Goal: Task Accomplishment & Management: Use online tool/utility

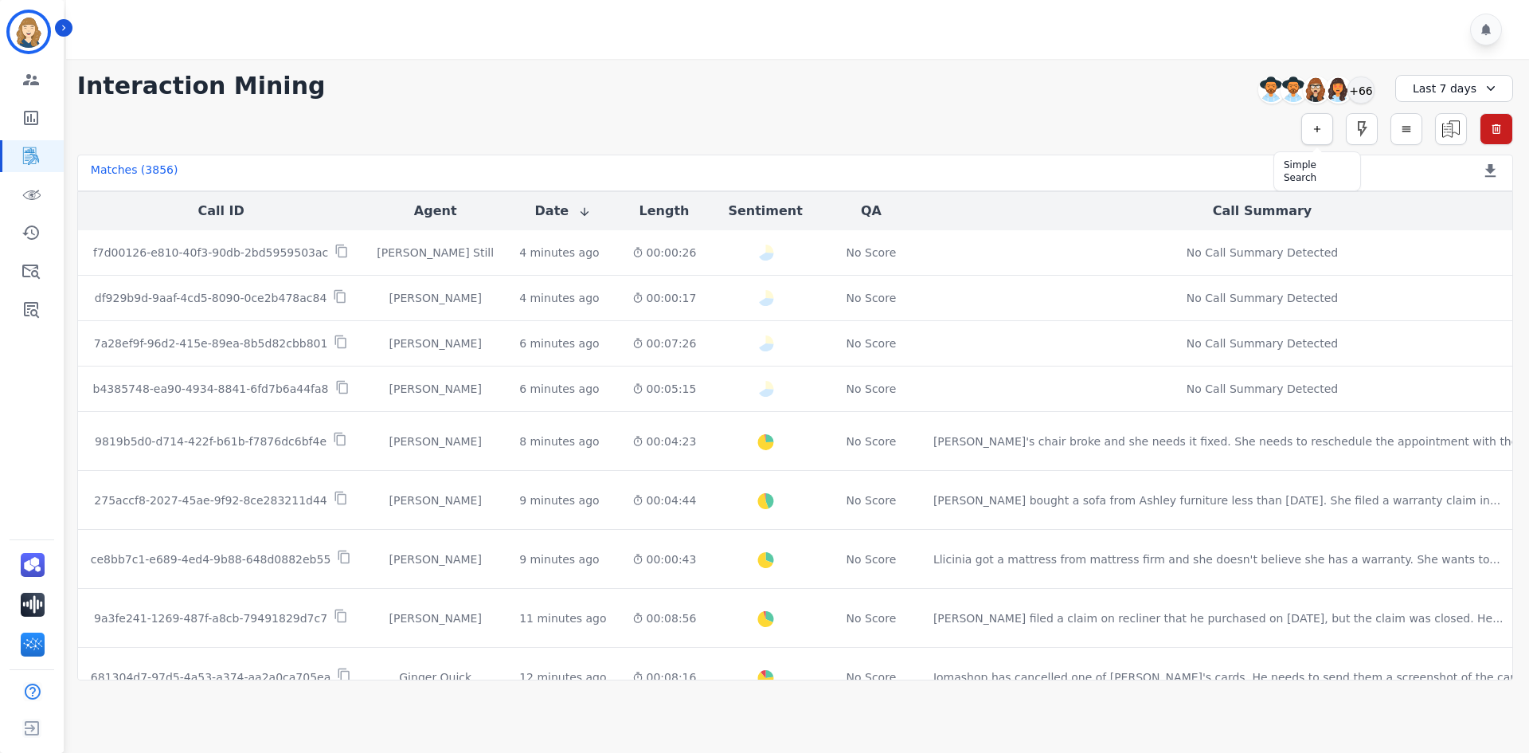
click at [1328, 122] on button "button" at bounding box center [1317, 129] width 32 height 32
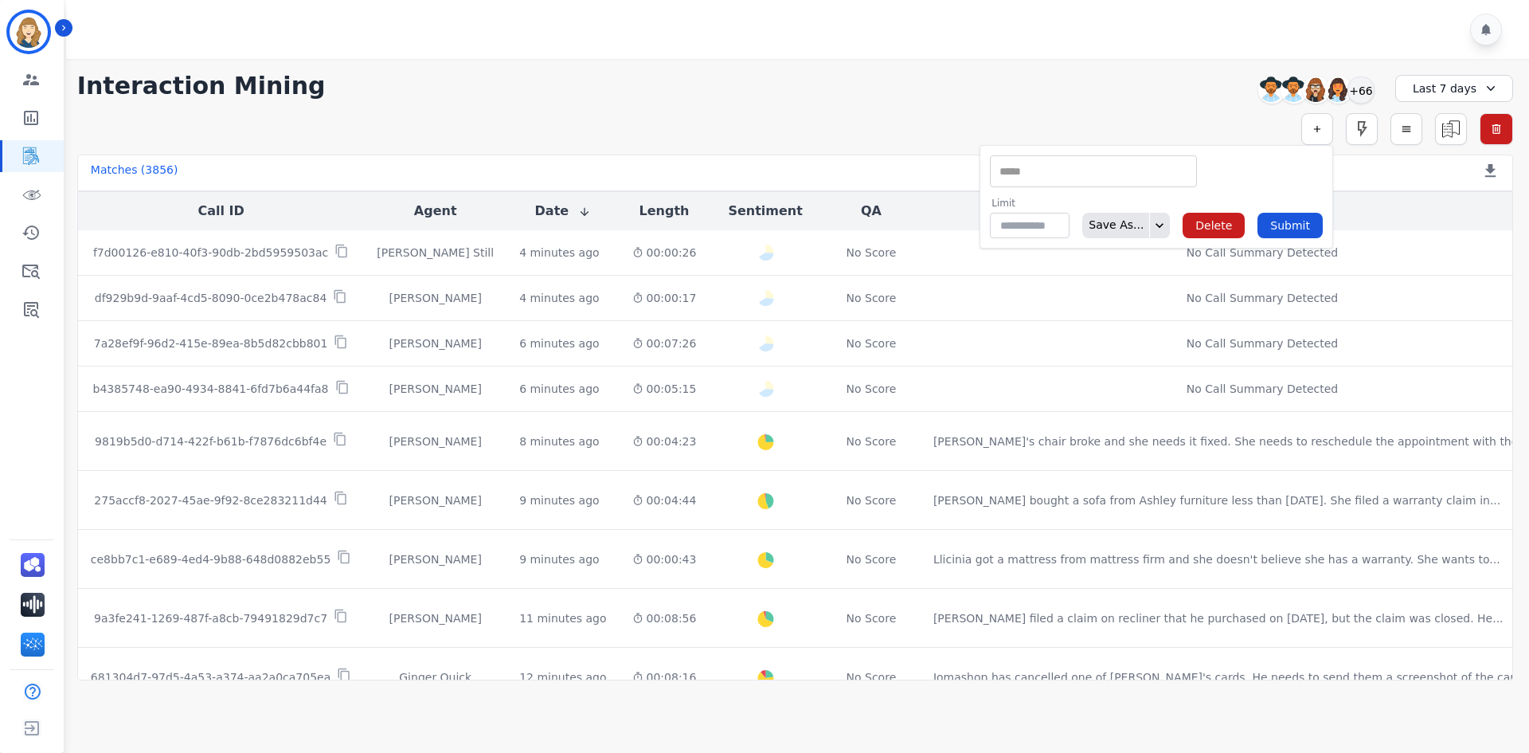
click at [1113, 158] on div "** ACW (Sec) AGH_Lvl1 AGH_Lvl2 Emote: Apprehensive % Silence Front (CX) CX Phon…" at bounding box center [1093, 171] width 207 height 32
type input "*****"
click at [1107, 196] on li "Interaction Duration (Sec)" at bounding box center [1093, 197] width 205 height 23
type input "**********"
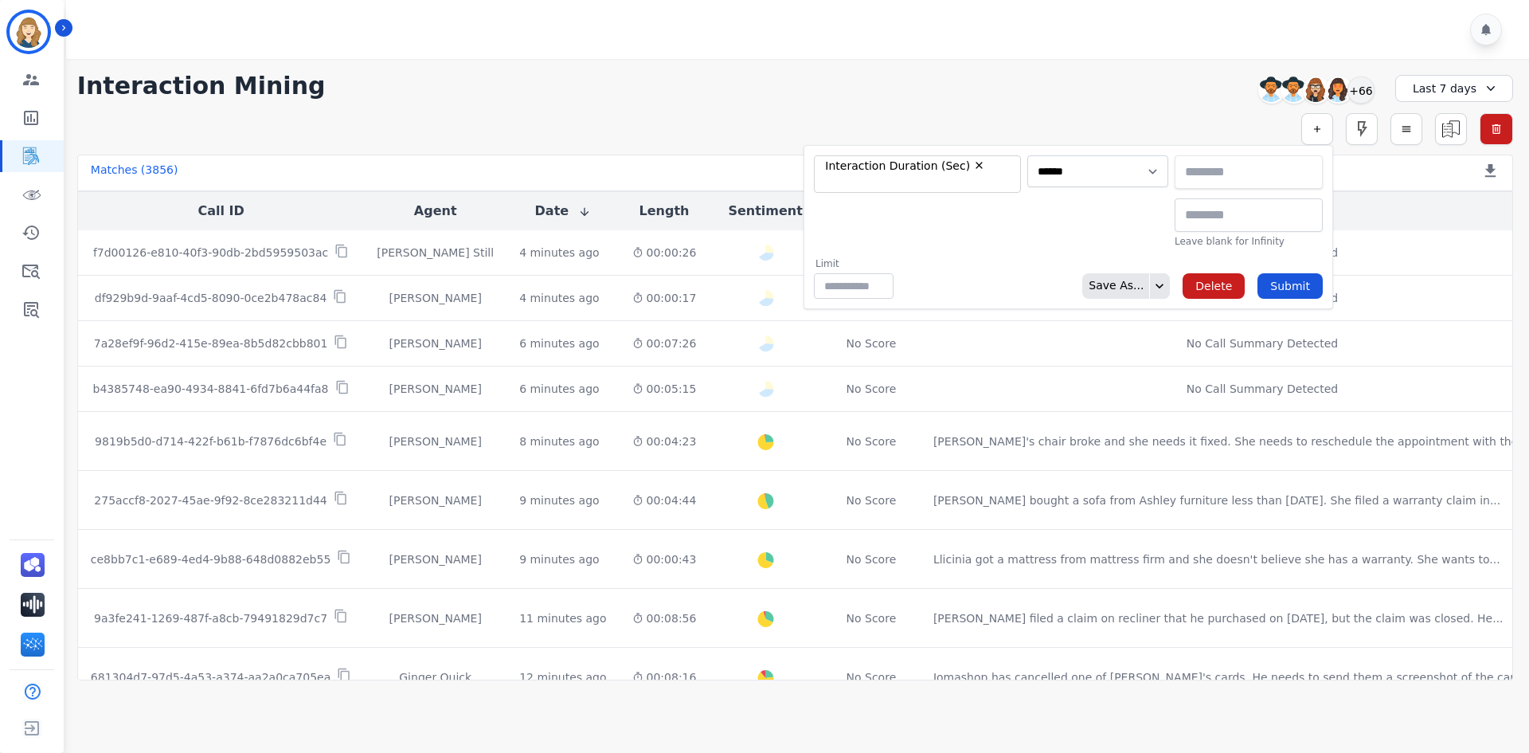
click at [1195, 175] on input "text" at bounding box center [1249, 171] width 148 height 33
click at [1212, 219] on input "text" at bounding box center [1249, 214] width 148 height 33
click at [1226, 225] on input "text" at bounding box center [1249, 214] width 148 height 33
type input "*"
click at [1178, 218] on input "*******" at bounding box center [1249, 214] width 148 height 33
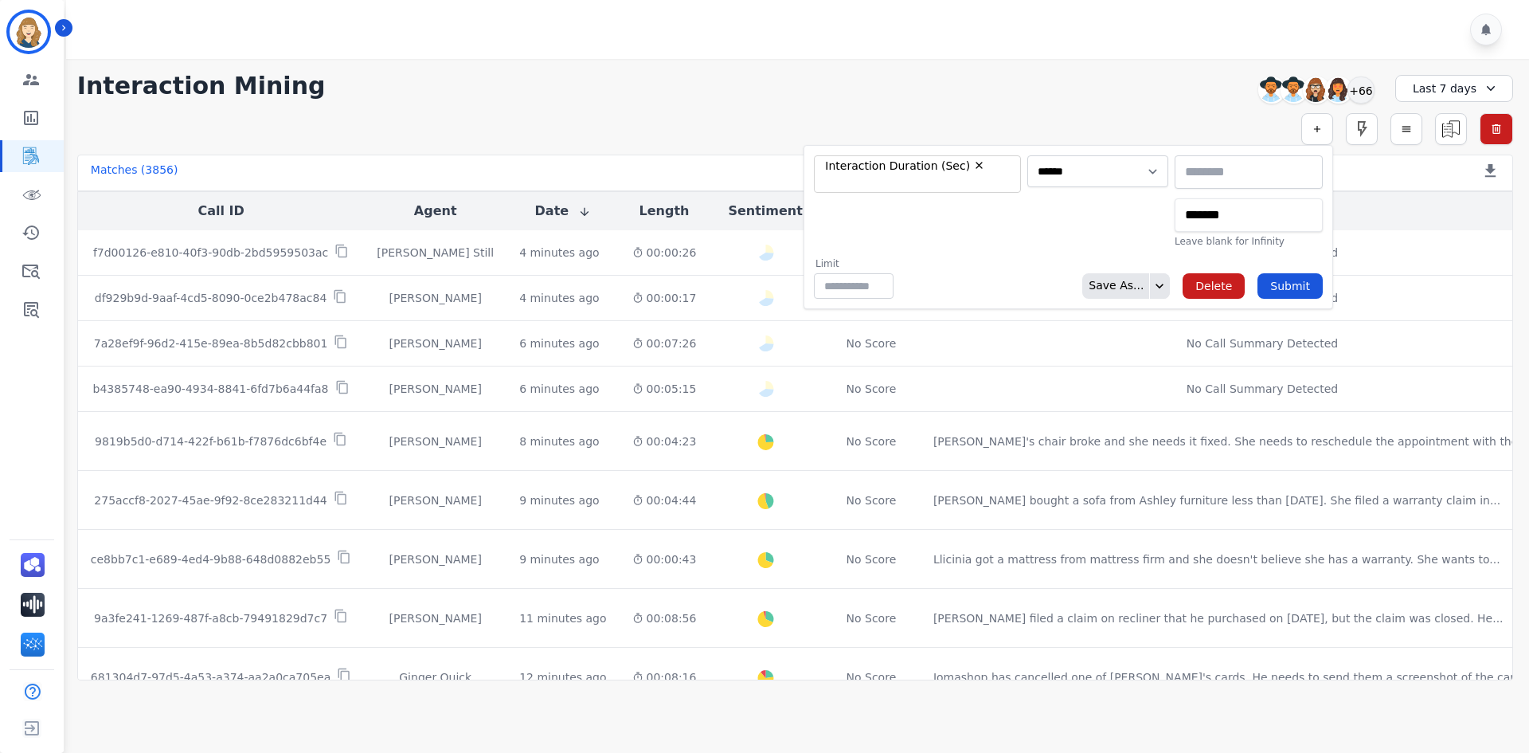
click at [1175, 218] on input "*******" at bounding box center [1249, 214] width 148 height 33
type input "********"
click at [1299, 272] on div "Limit ** Save As... Delete Submit" at bounding box center [1068, 277] width 509 height 41
click at [1298, 277] on button "Submit" at bounding box center [1289, 285] width 65 height 25
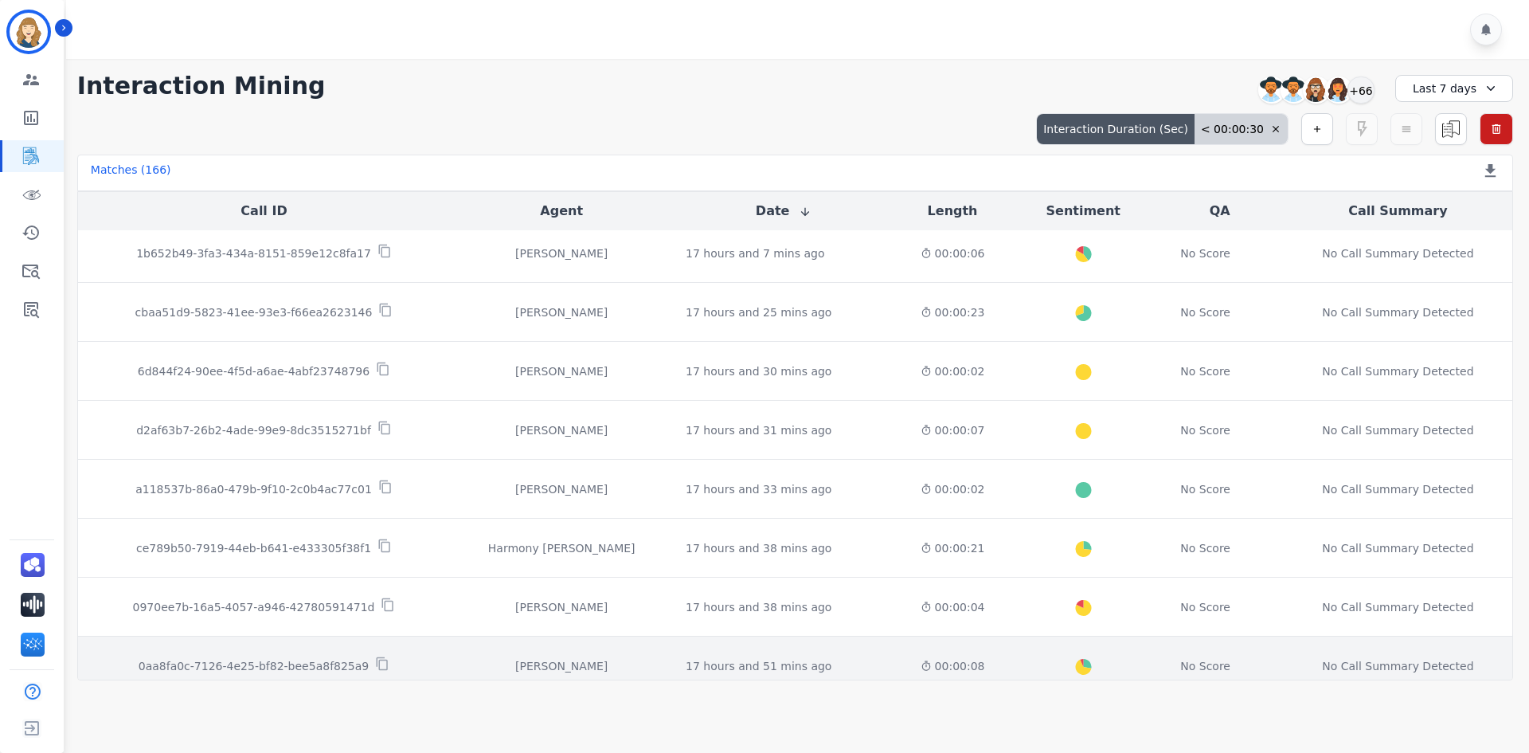
scroll to position [796, 0]
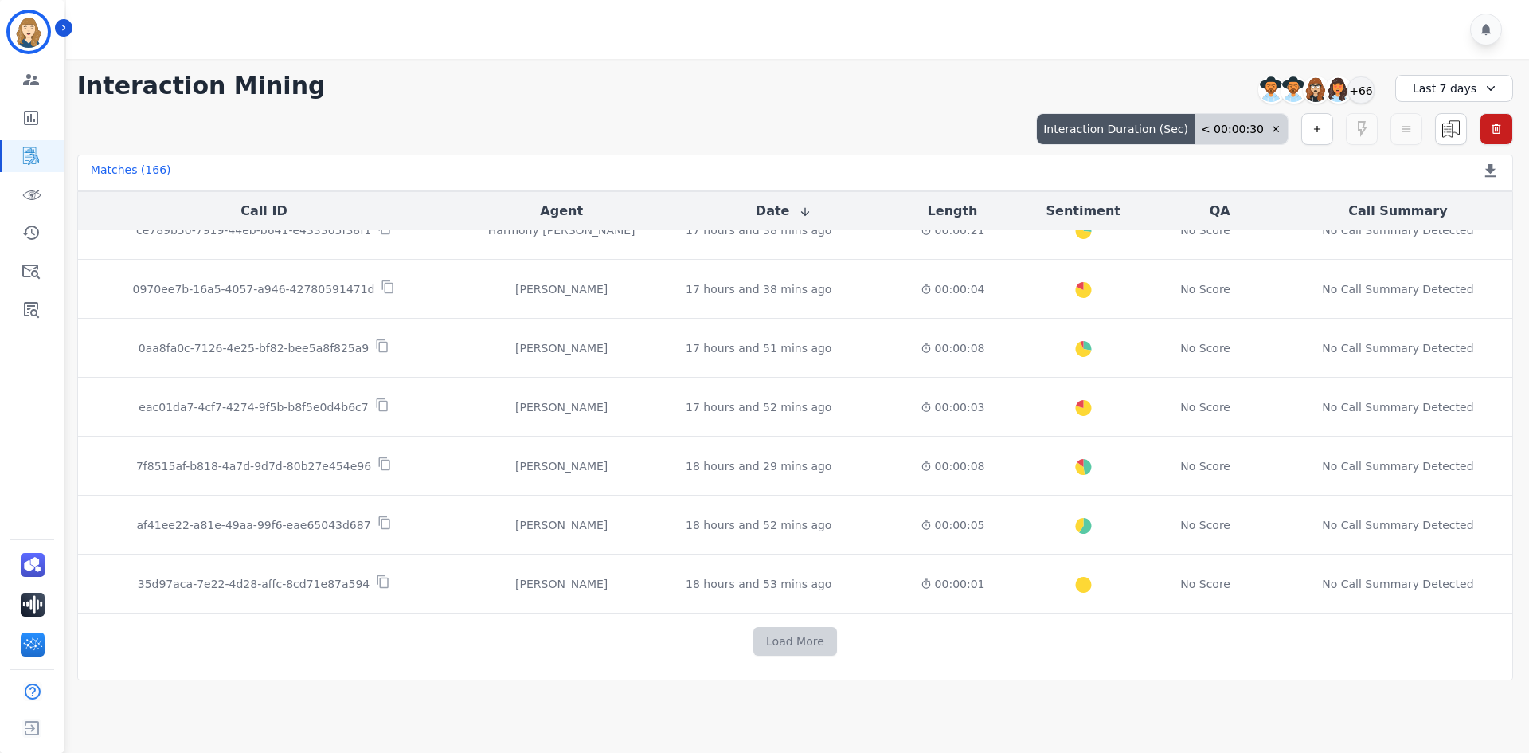
click at [799, 645] on button "Load More" at bounding box center [795, 641] width 84 height 29
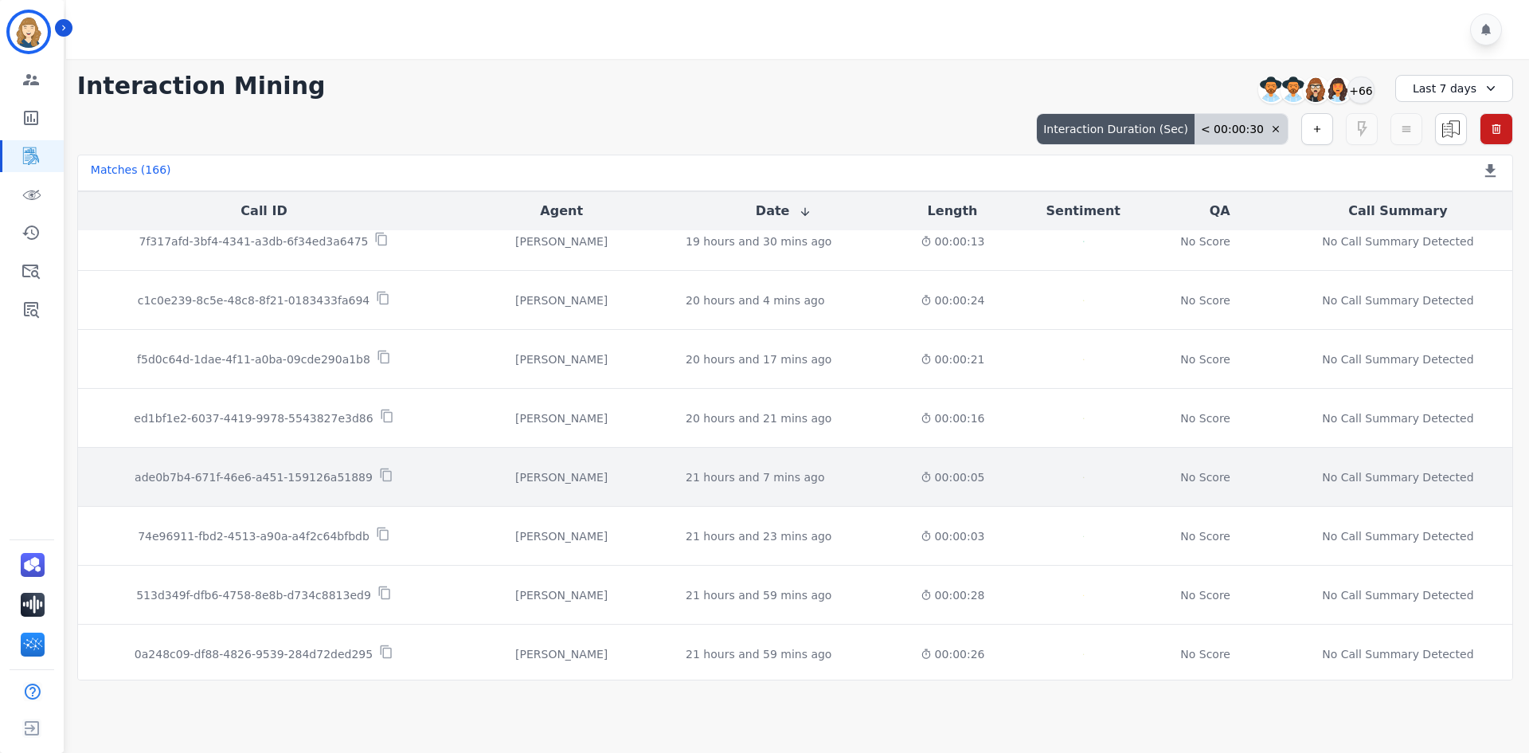
scroll to position [1974, 0]
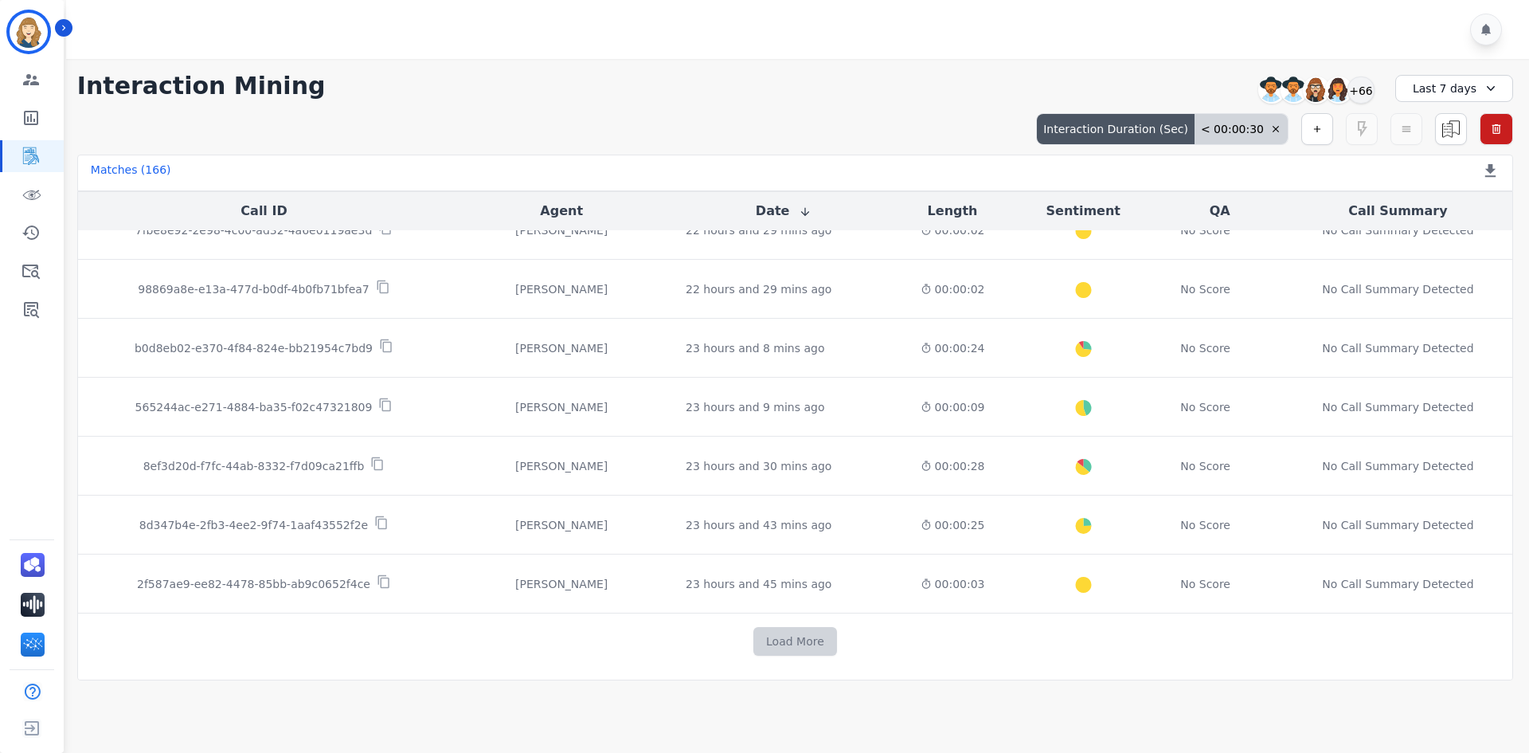
click at [824, 647] on button "Load More" at bounding box center [795, 641] width 84 height 29
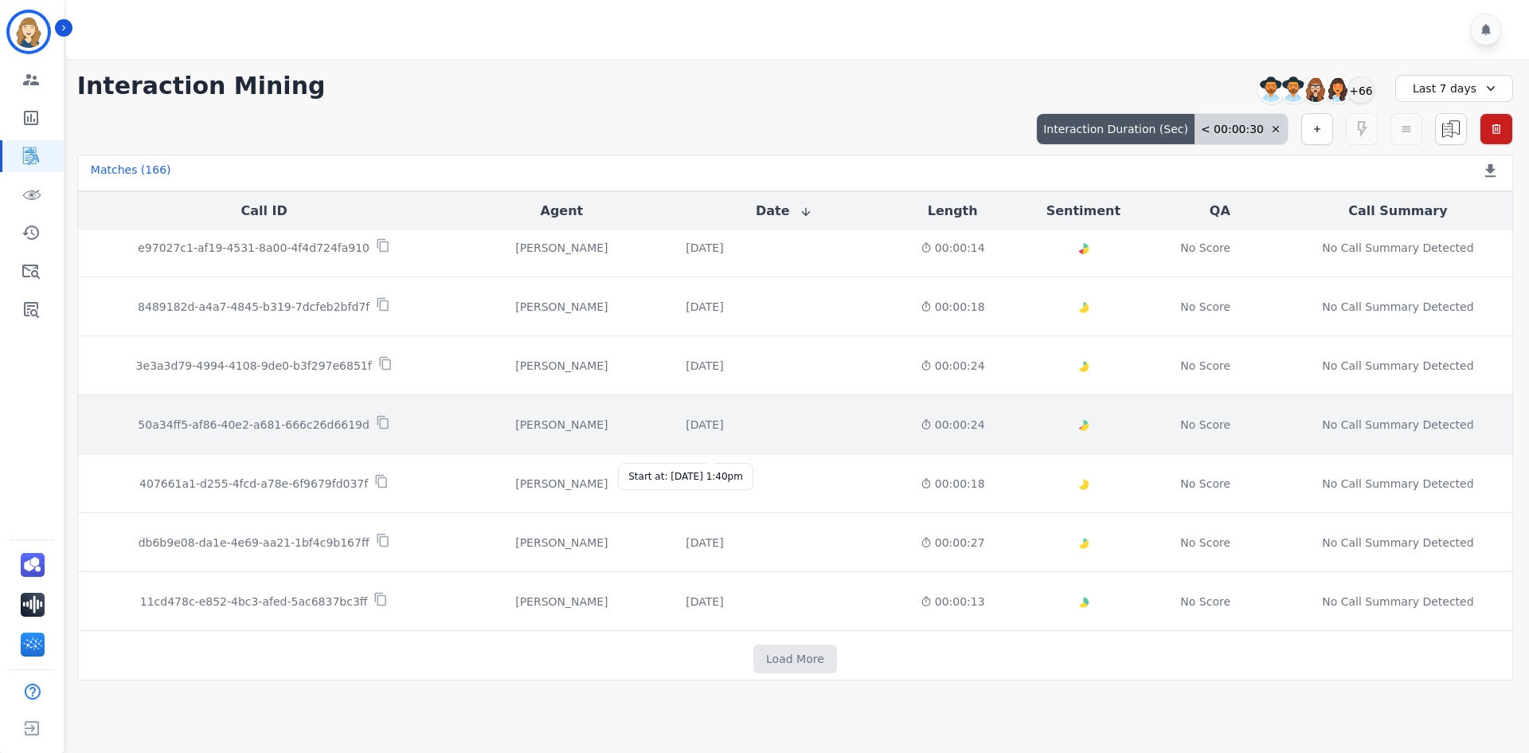
scroll to position [3153, 0]
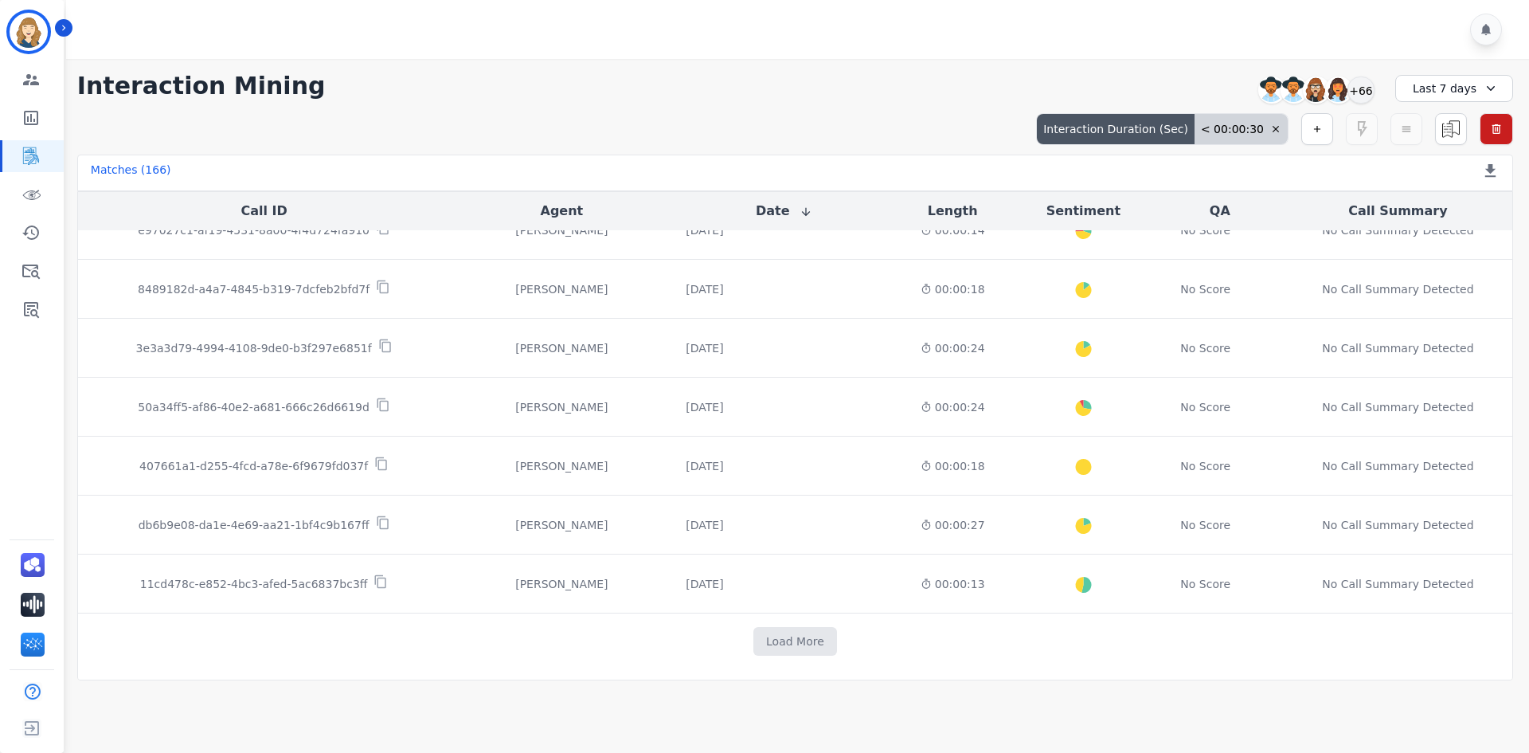
click at [1410, 89] on div "Last 7 days" at bounding box center [1454, 88] width 118 height 27
click at [1429, 220] on li "Last 30 days" at bounding box center [1465, 221] width 80 height 16
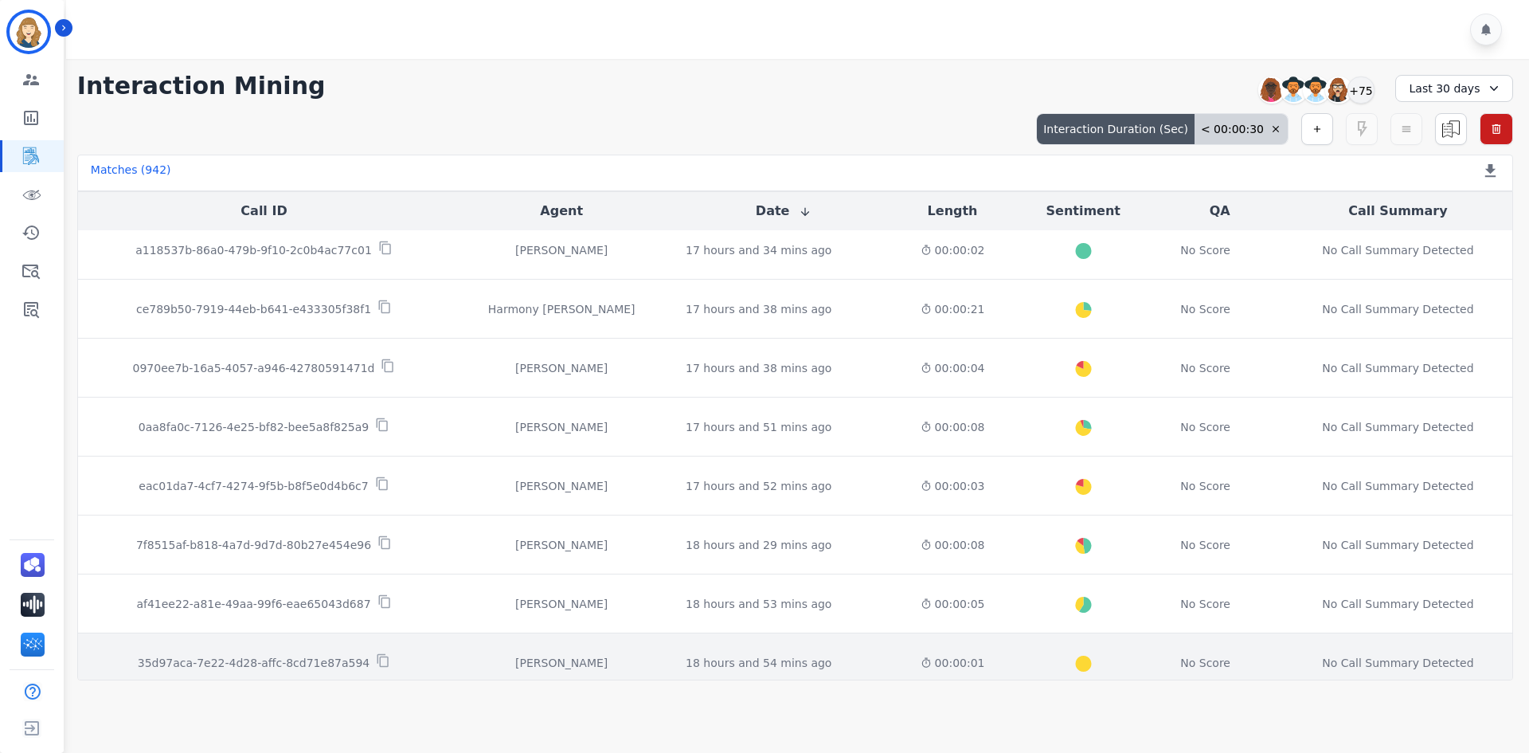
scroll to position [796, 0]
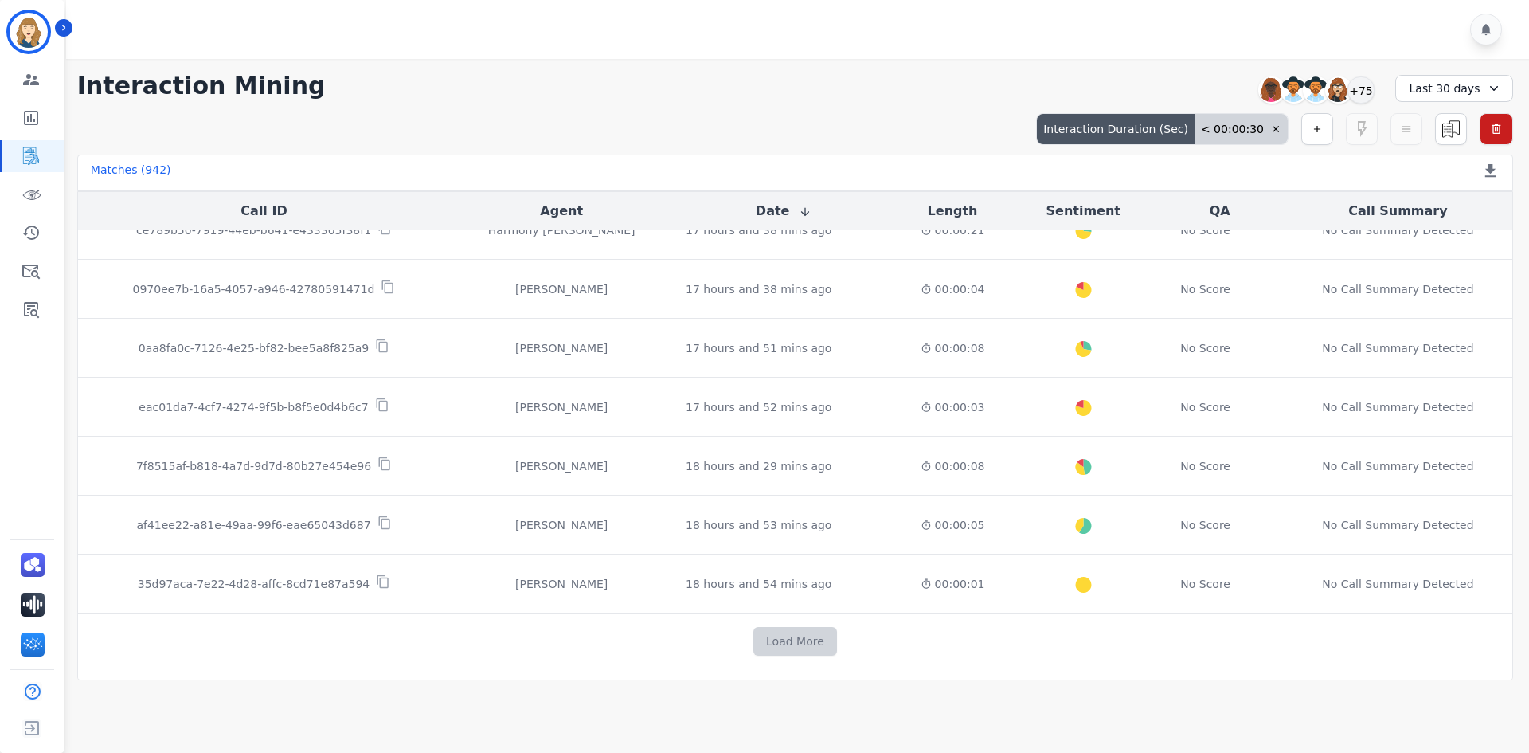
click at [783, 639] on button "Load More" at bounding box center [795, 641] width 84 height 29
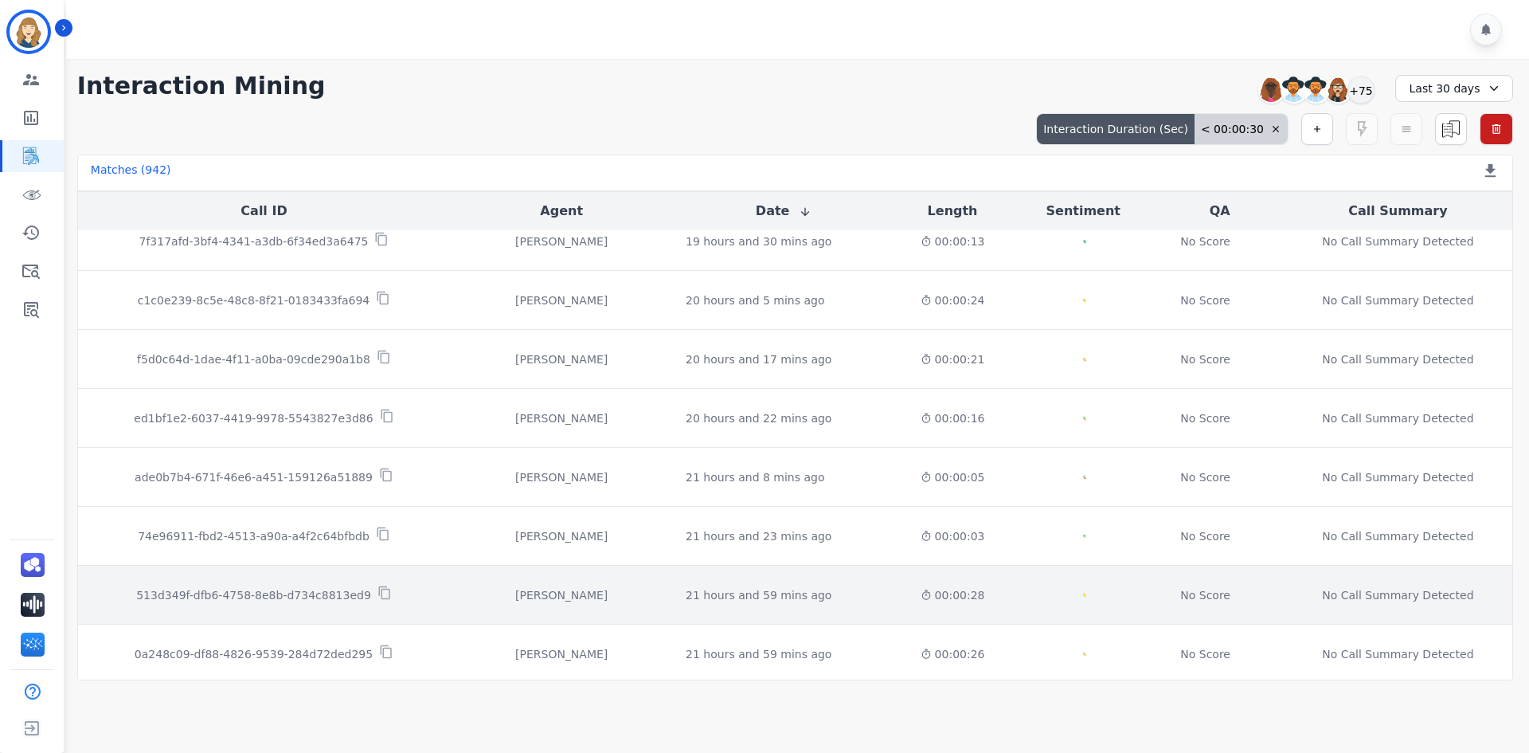
scroll to position [1974, 0]
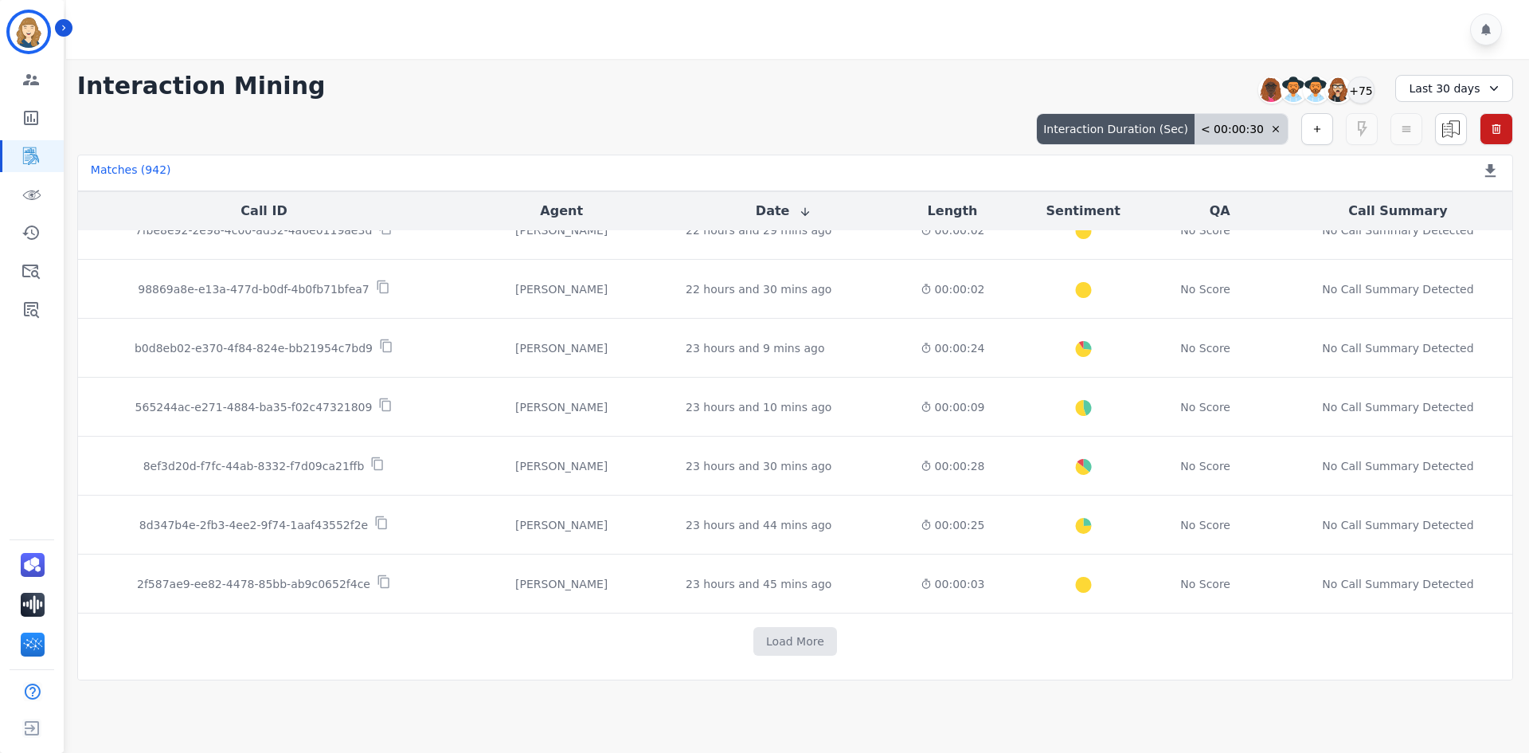
click at [809, 663] on td "Load More" at bounding box center [795, 641] width 1434 height 57
click at [812, 648] on button "Load More" at bounding box center [795, 641] width 84 height 29
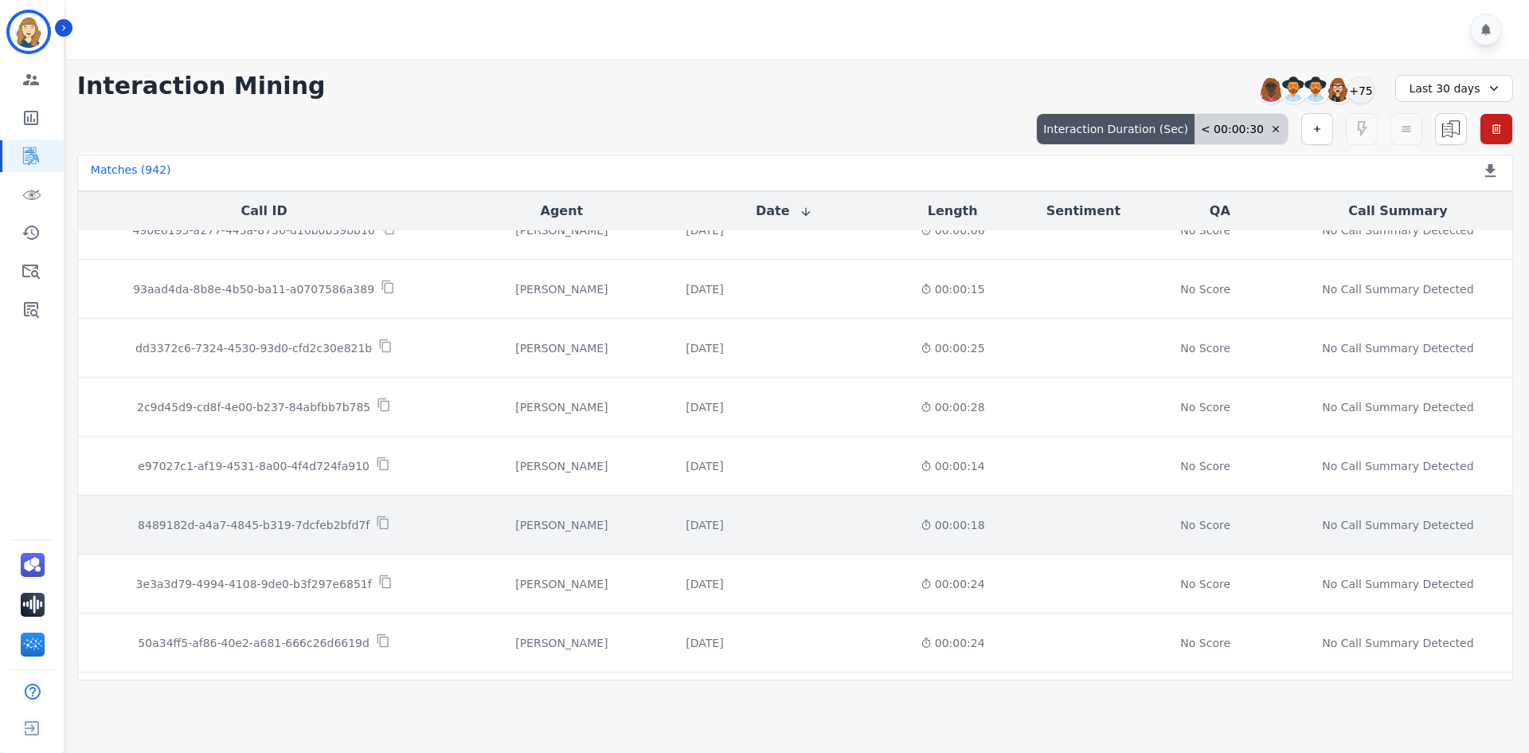
scroll to position [3153, 0]
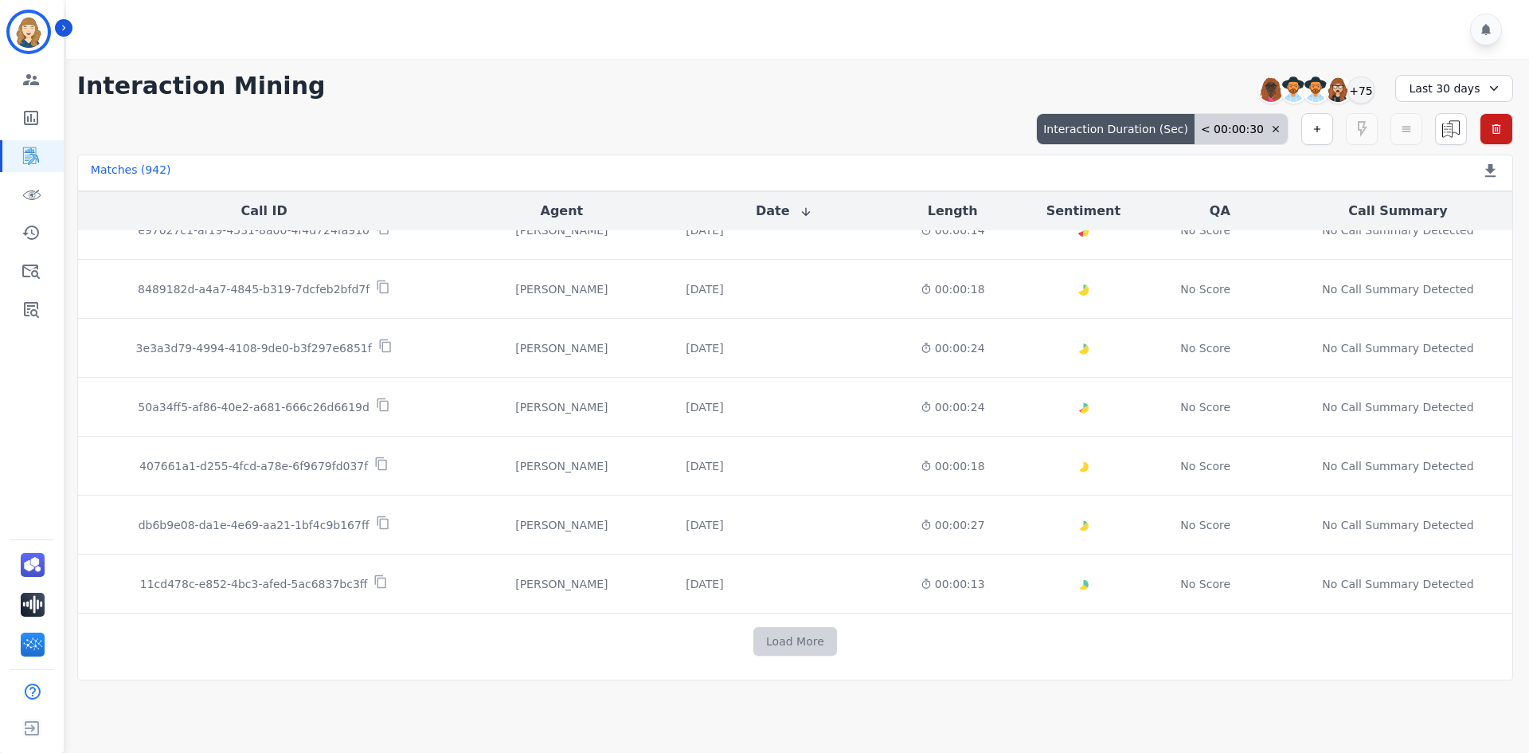
click at [796, 634] on button "Load More" at bounding box center [795, 641] width 84 height 29
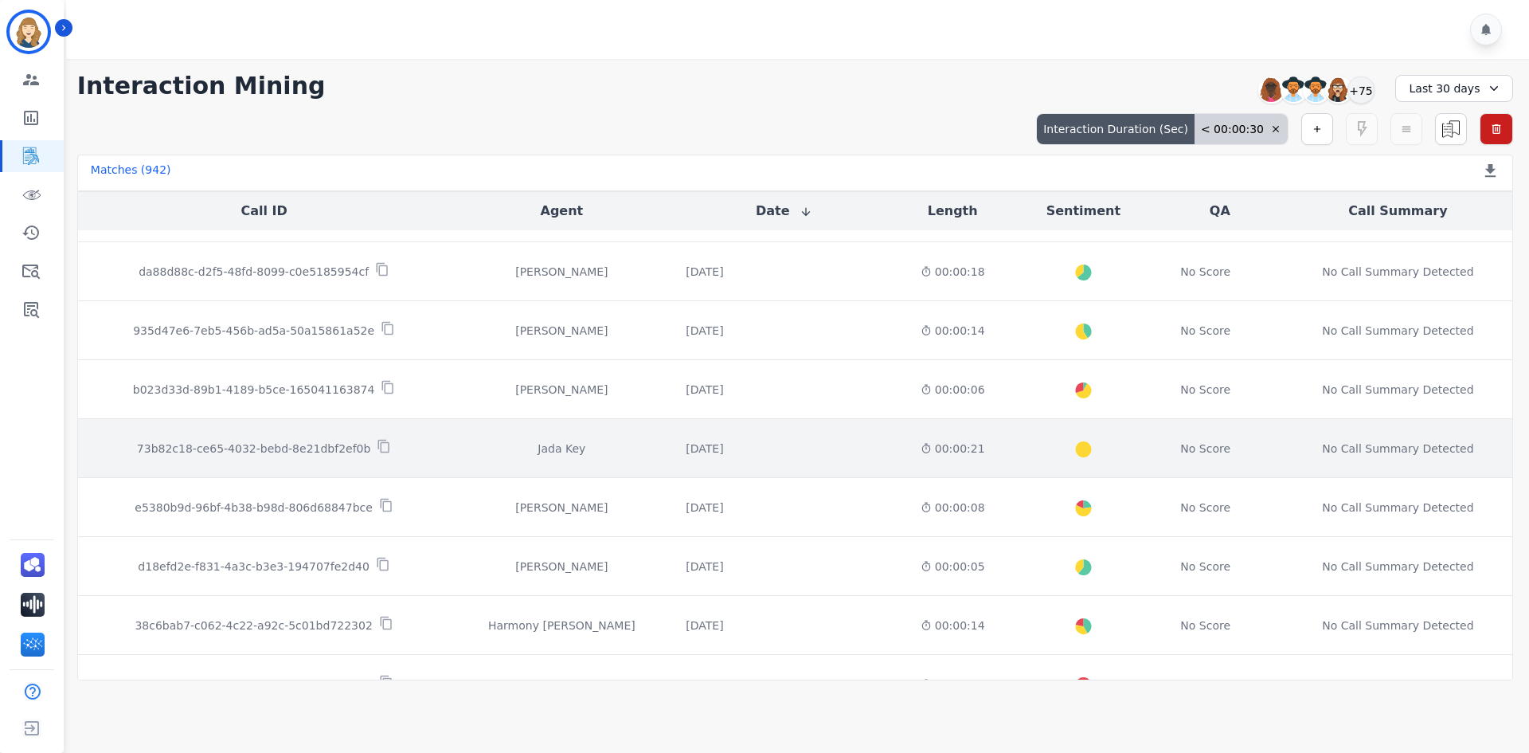
scroll to position [4318, 0]
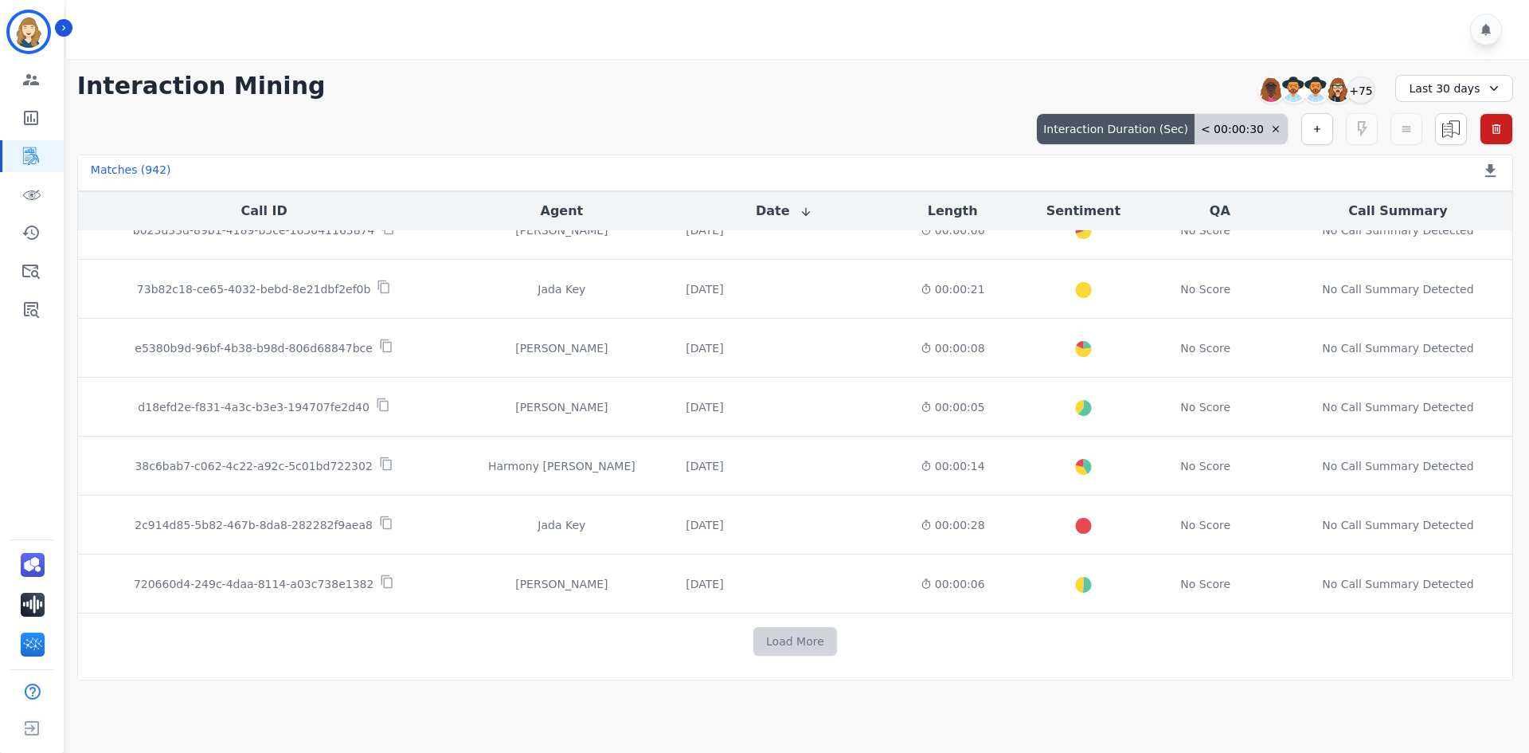
click at [793, 641] on button "Load More" at bounding box center [795, 641] width 84 height 29
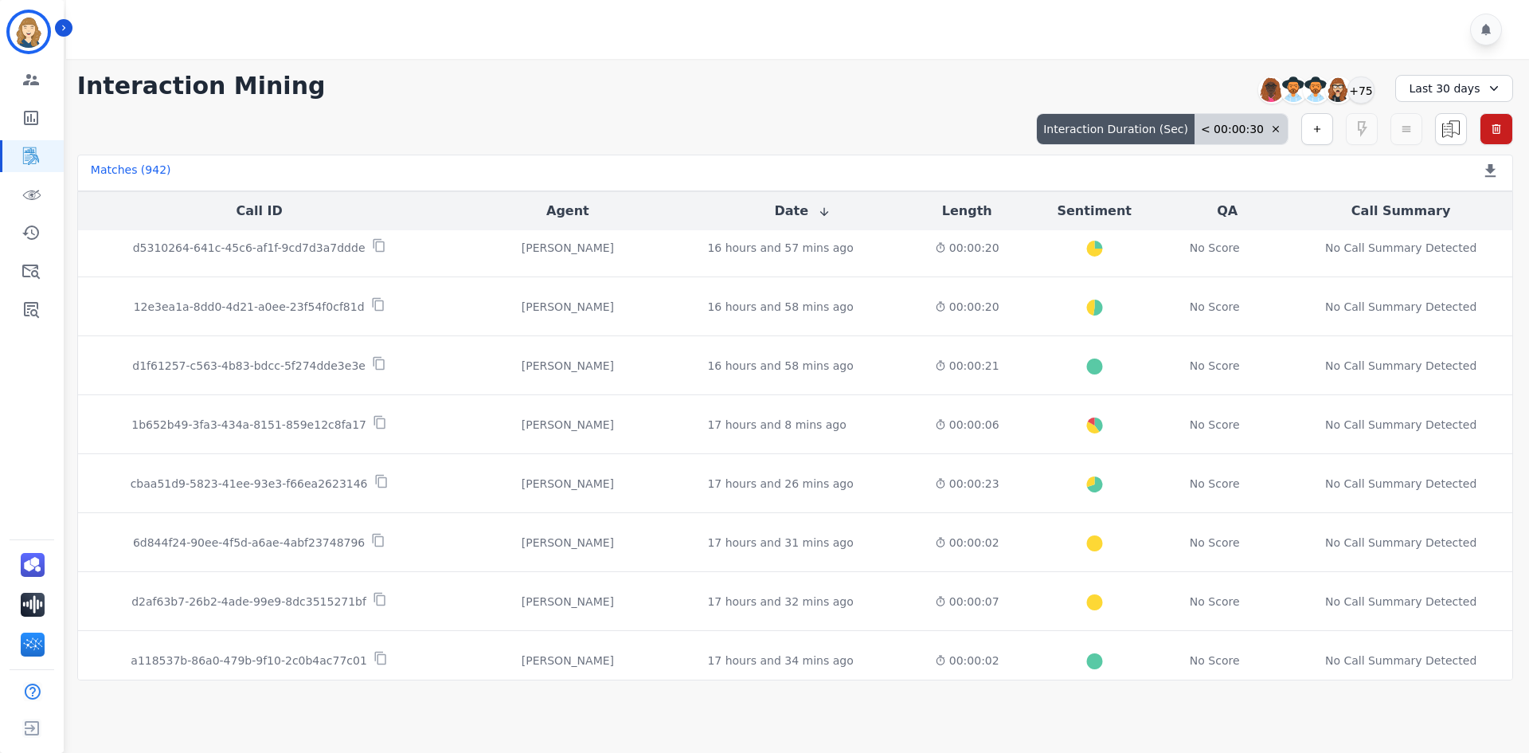
scroll to position [0, 0]
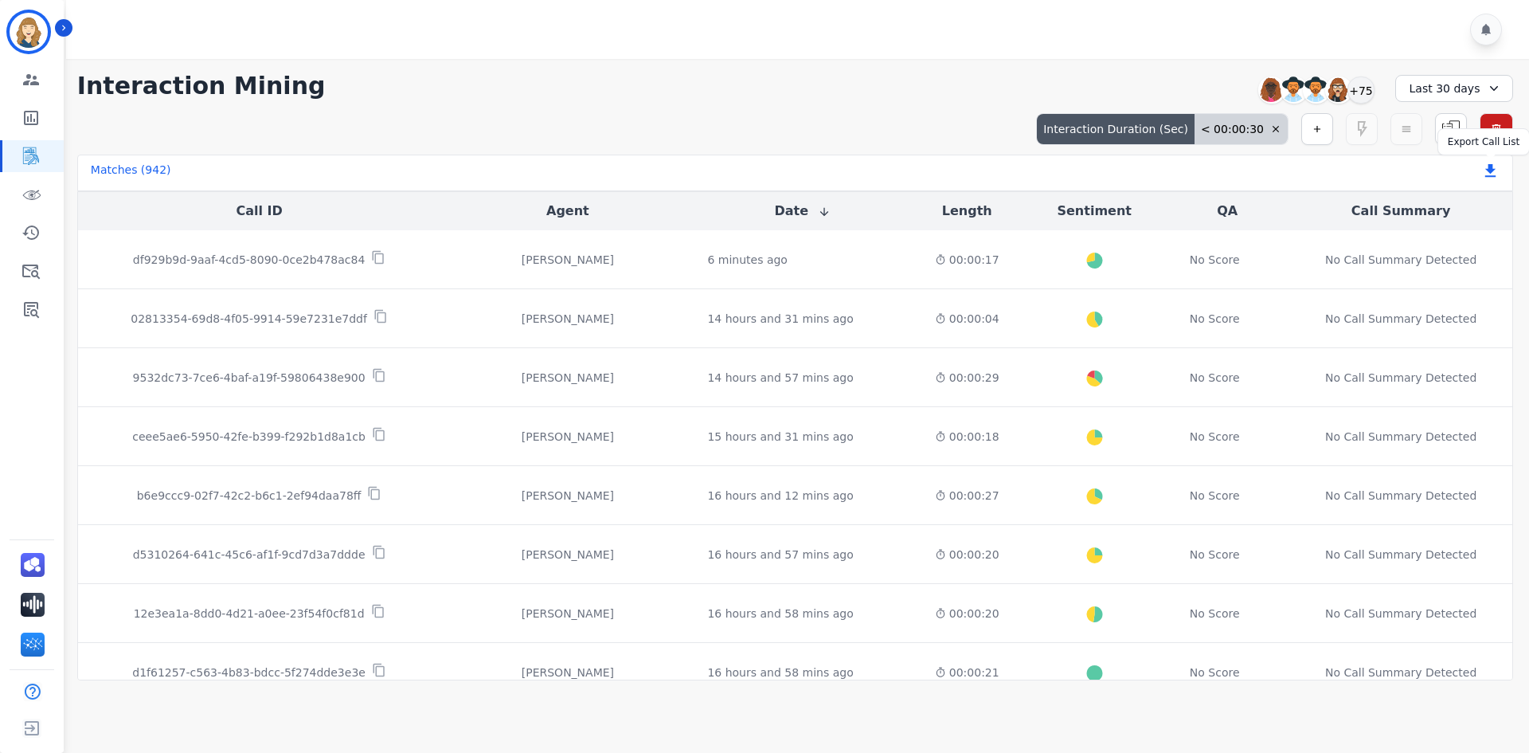
click at [1494, 170] on icon at bounding box center [1490, 170] width 10 height 13
click at [775, 209] on button "Date" at bounding box center [803, 210] width 57 height 19
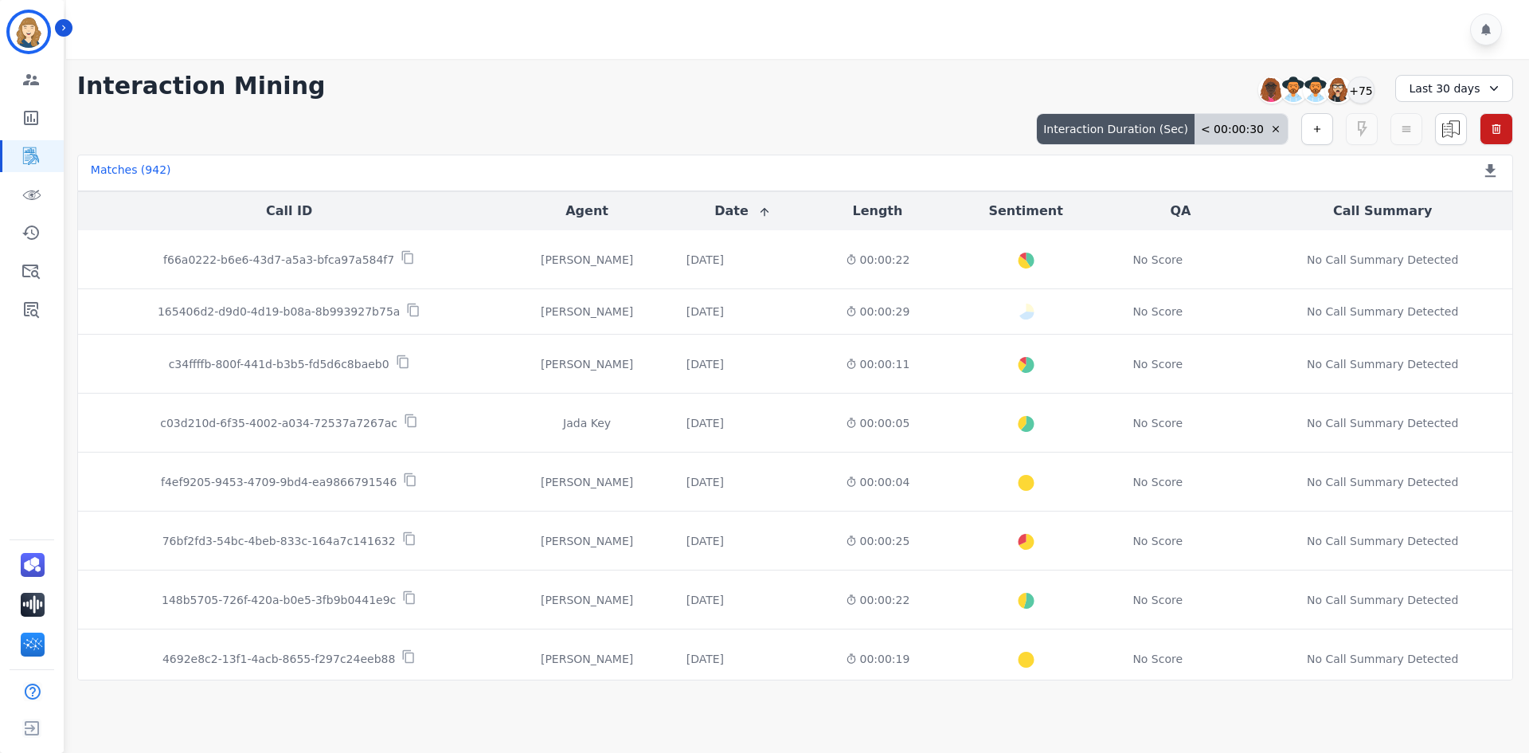
drag, startPoint x: 19, startPoint y: 441, endPoint x: 44, endPoint y: 430, distance: 27.1
click at [19, 441] on div "[PERSON_NAME] ID: [PERSON_NAME] Engagement Team Metrics Interaction Mining Virt…" at bounding box center [32, 376] width 64 height 753
click at [1492, 172] on icon at bounding box center [1490, 170] width 10 height 13
click at [145, 130] on div "Interaction Duration (Sec) < 00:00:30 Simple Search Metric Search Advanced Sear…" at bounding box center [795, 129] width 1436 height 32
drag, startPoint x: 0, startPoint y: 377, endPoint x: 73, endPoint y: 360, distance: 75.2
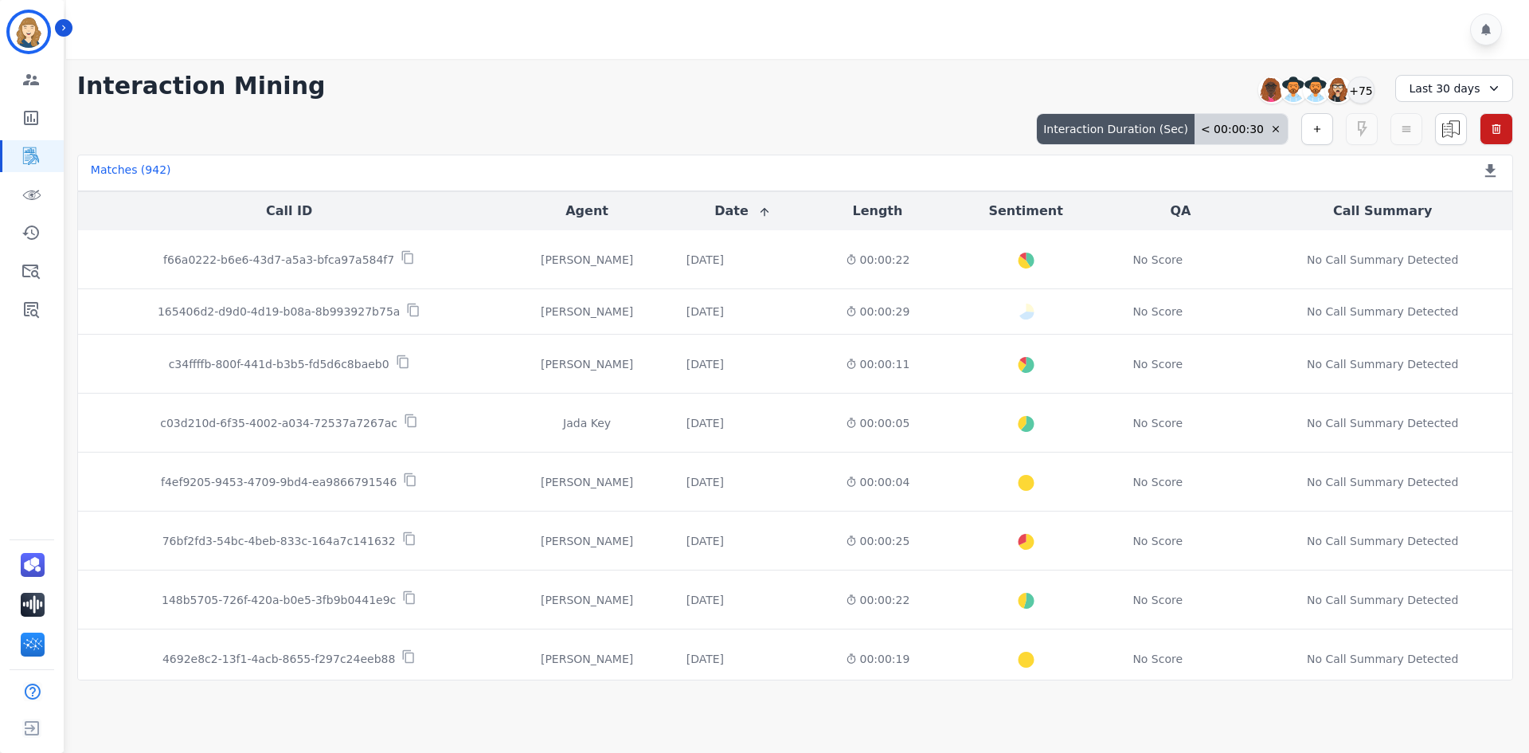
click at [0, 377] on div "[PERSON_NAME] ID: [PERSON_NAME] Engagement Team Metrics Interaction Mining Virt…" at bounding box center [32, 376] width 64 height 753
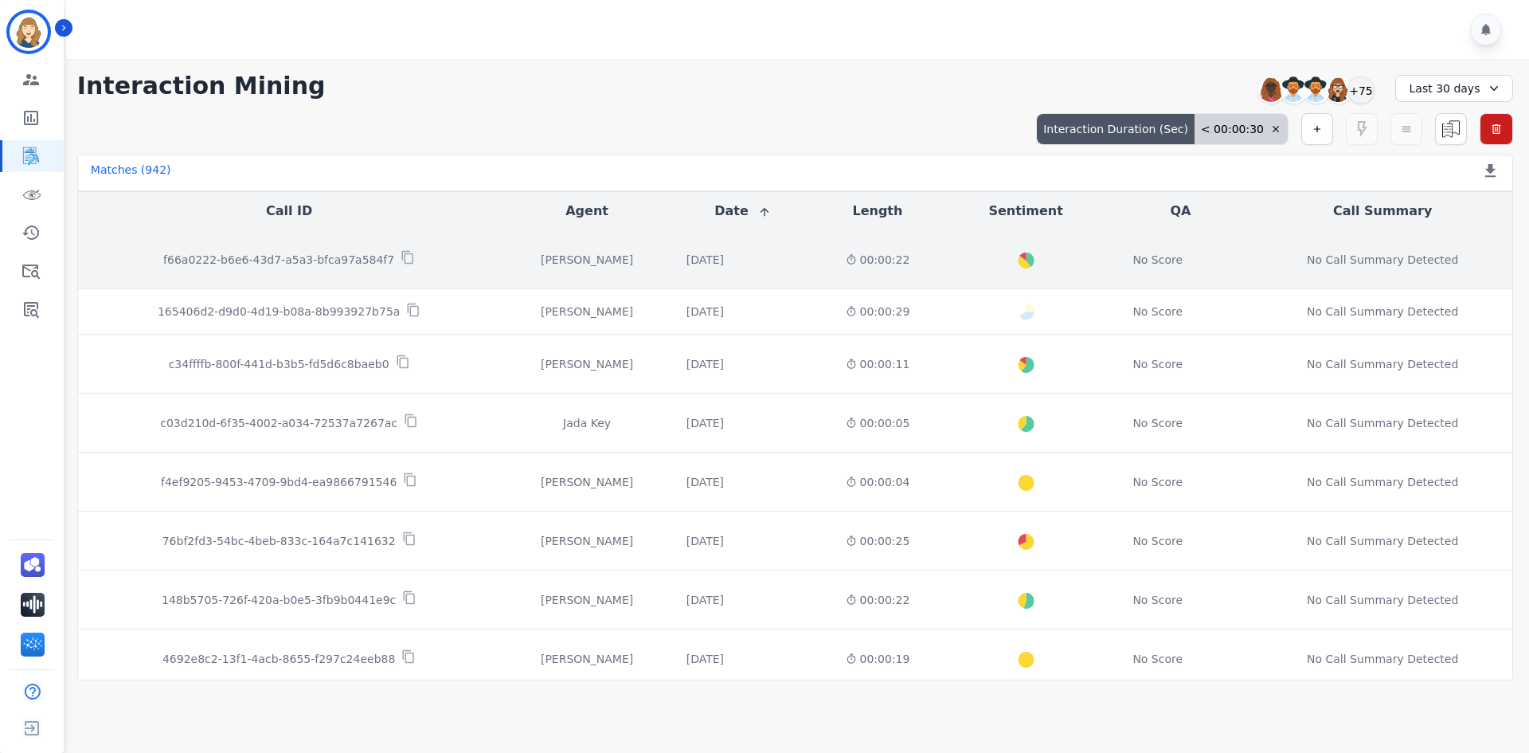
click at [236, 263] on p "f66a0222-b6e6-43d7-a5a3-bfca97a584f7" at bounding box center [278, 260] width 231 height 16
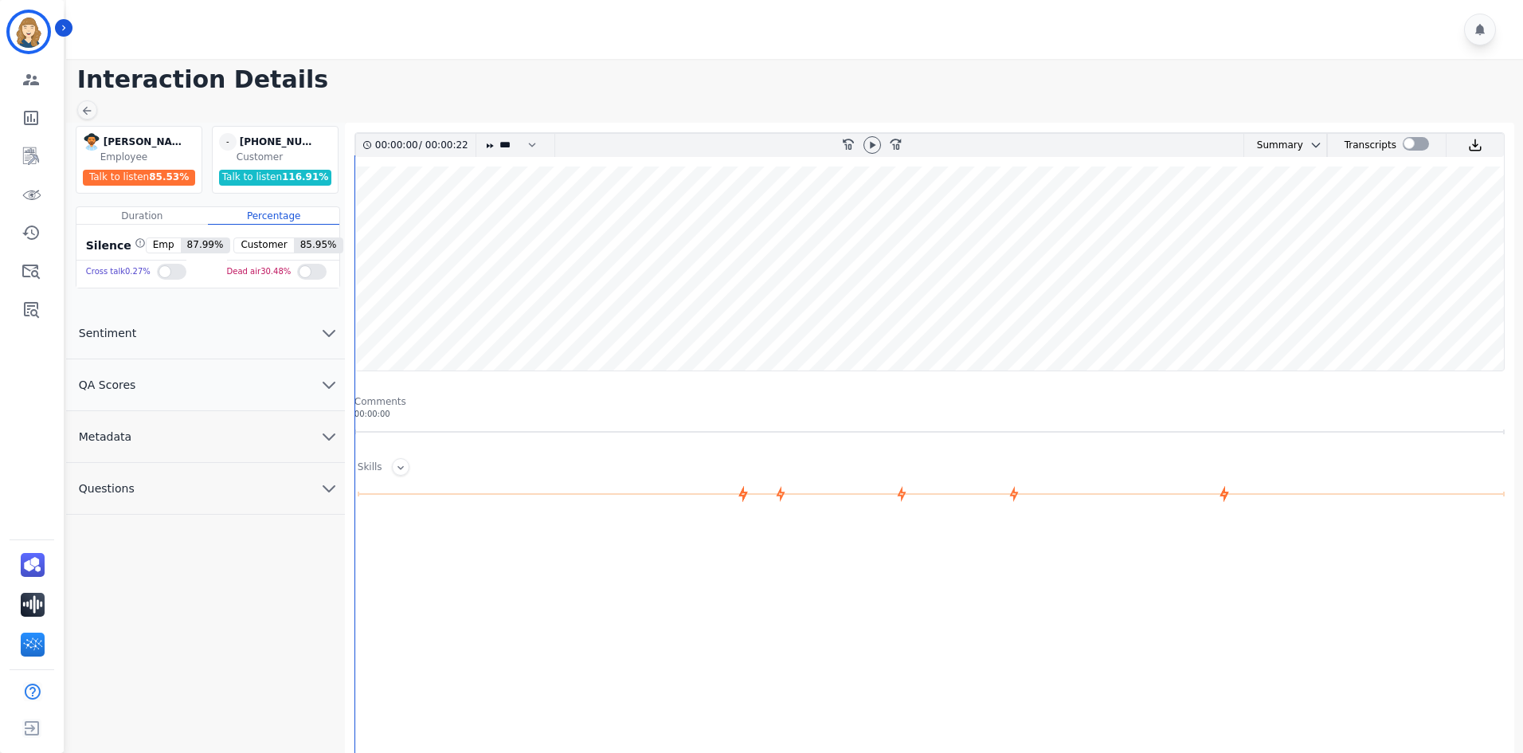
click at [180, 385] on button "QA Scores" at bounding box center [205, 385] width 279 height 52
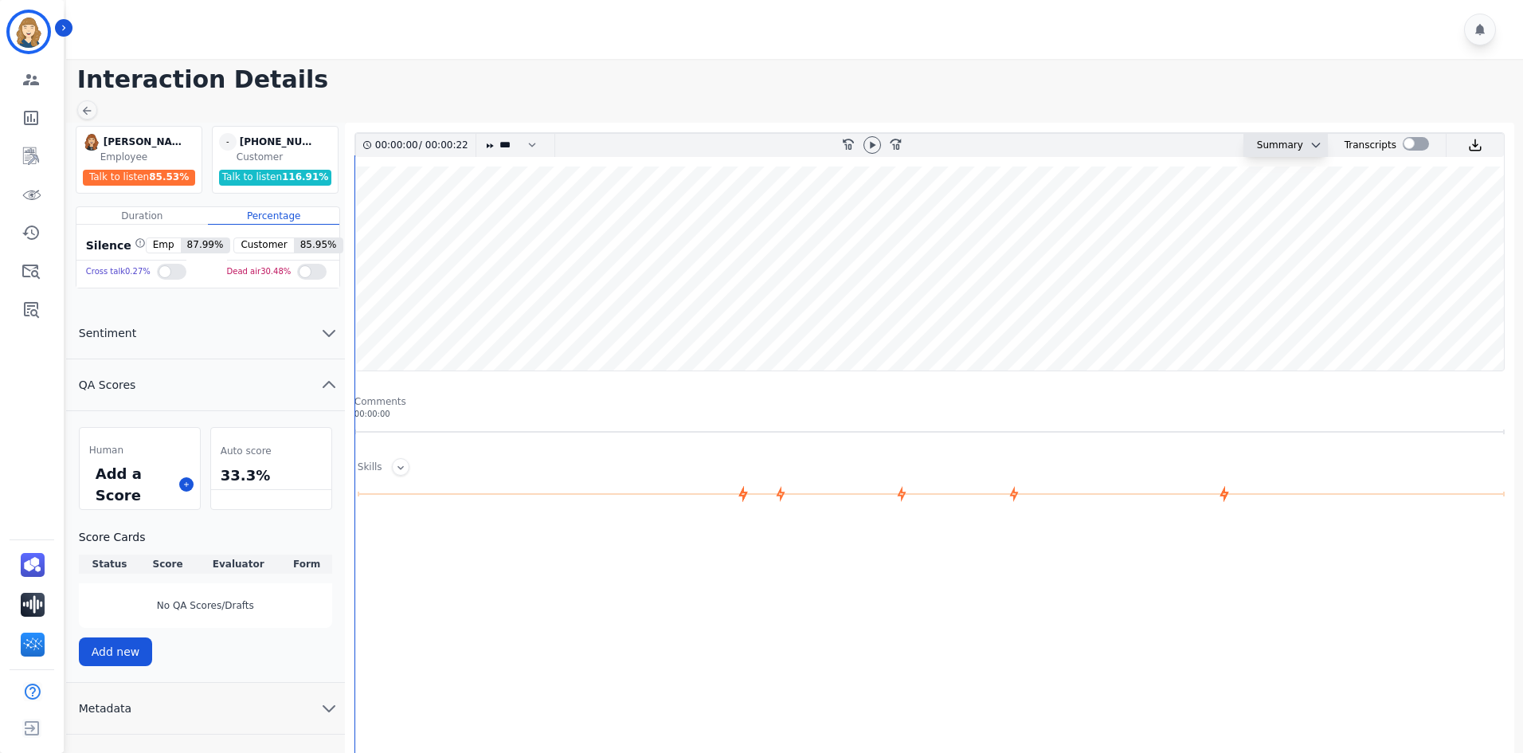
click at [1281, 154] on div "Summary" at bounding box center [1273, 145] width 59 height 23
click at [1313, 146] on icon "chevron down" at bounding box center [1315, 145] width 13 height 13
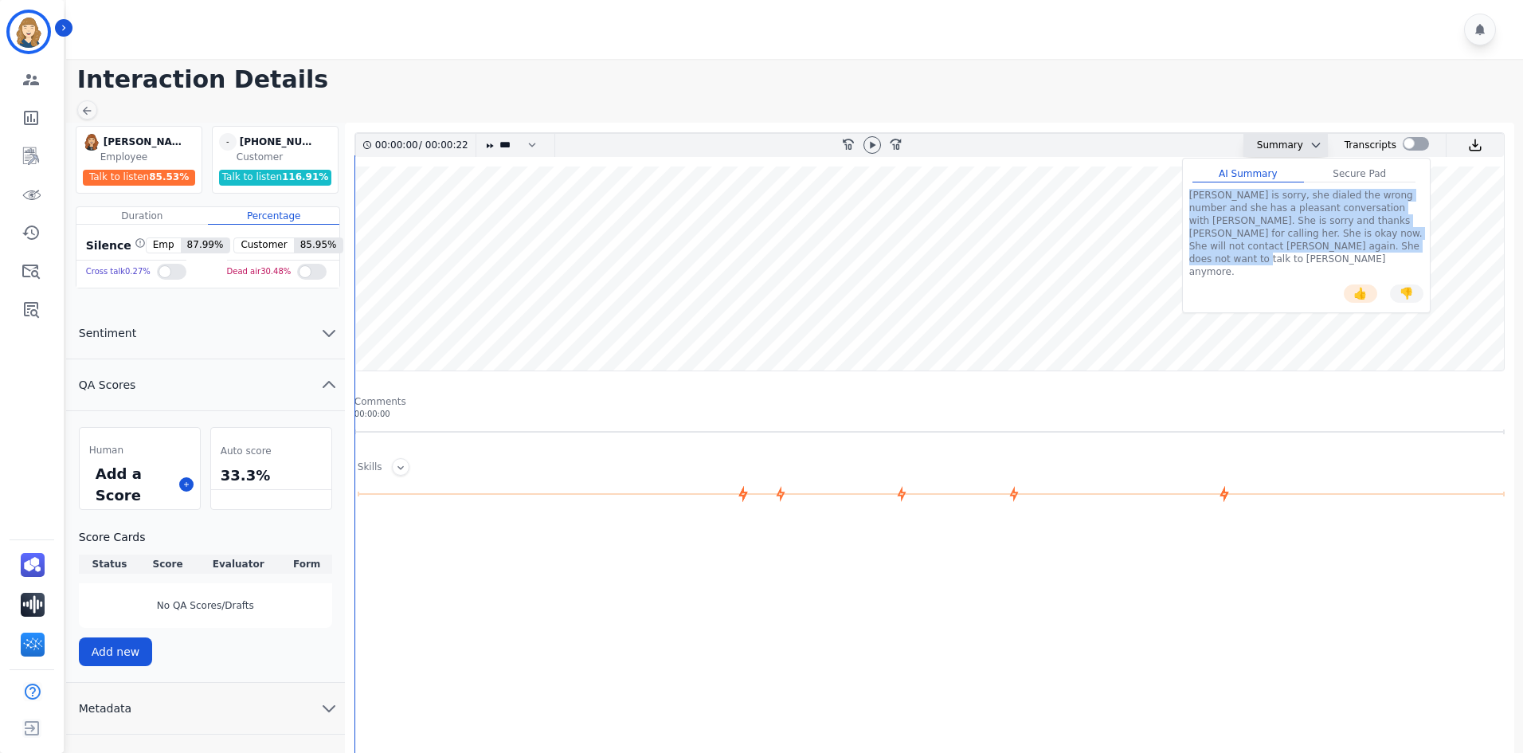
drag, startPoint x: 1304, startPoint y: 248, endPoint x: 1187, endPoint y: 190, distance: 130.7
click at [1187, 190] on div "[PERSON_NAME] is sorry, she dialed the wrong number and she has a pleasant conv…" at bounding box center [1306, 245] width 247 height 127
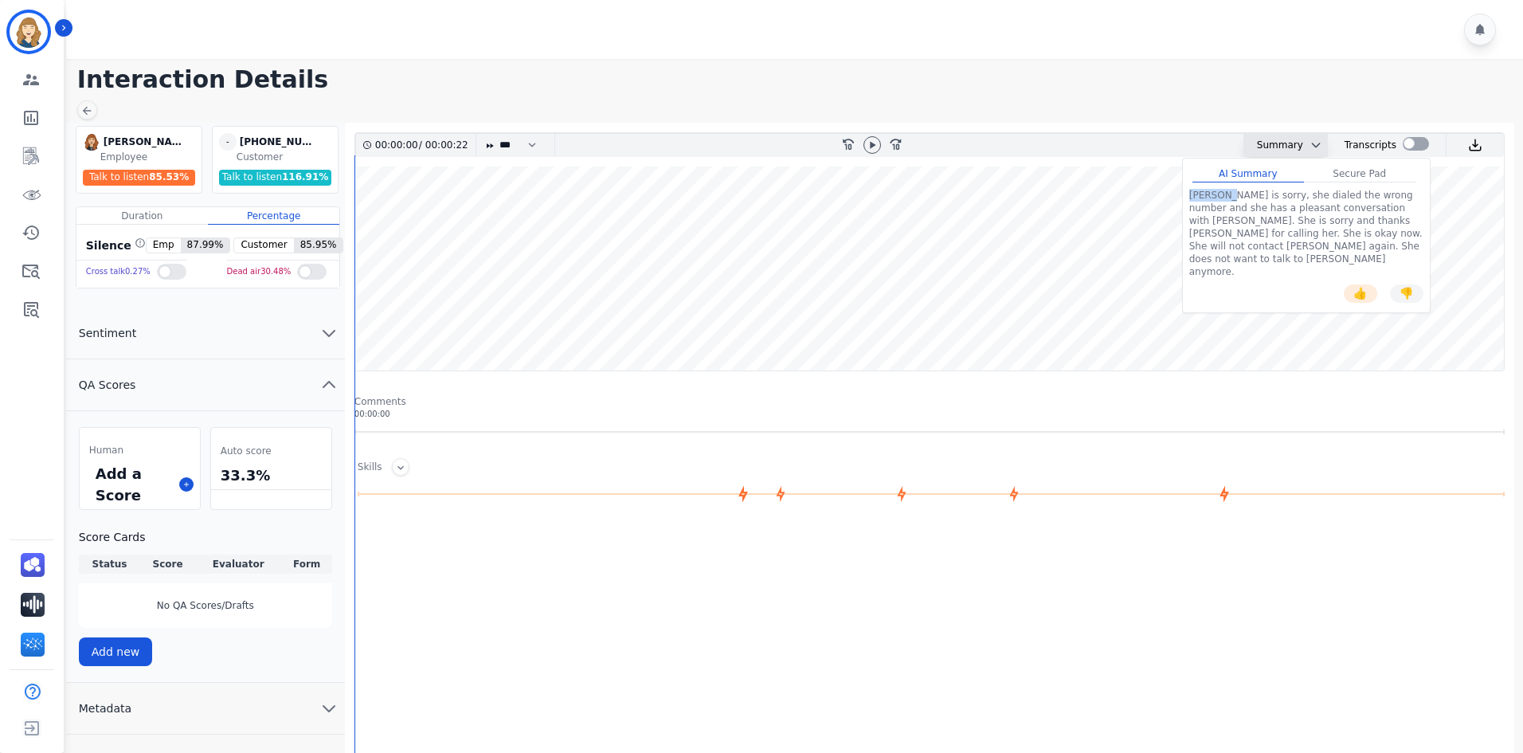
click at [1187, 190] on div "[PERSON_NAME] is sorry, she dialed the wrong number and she has a pleasant conv…" at bounding box center [1306, 245] width 247 height 127
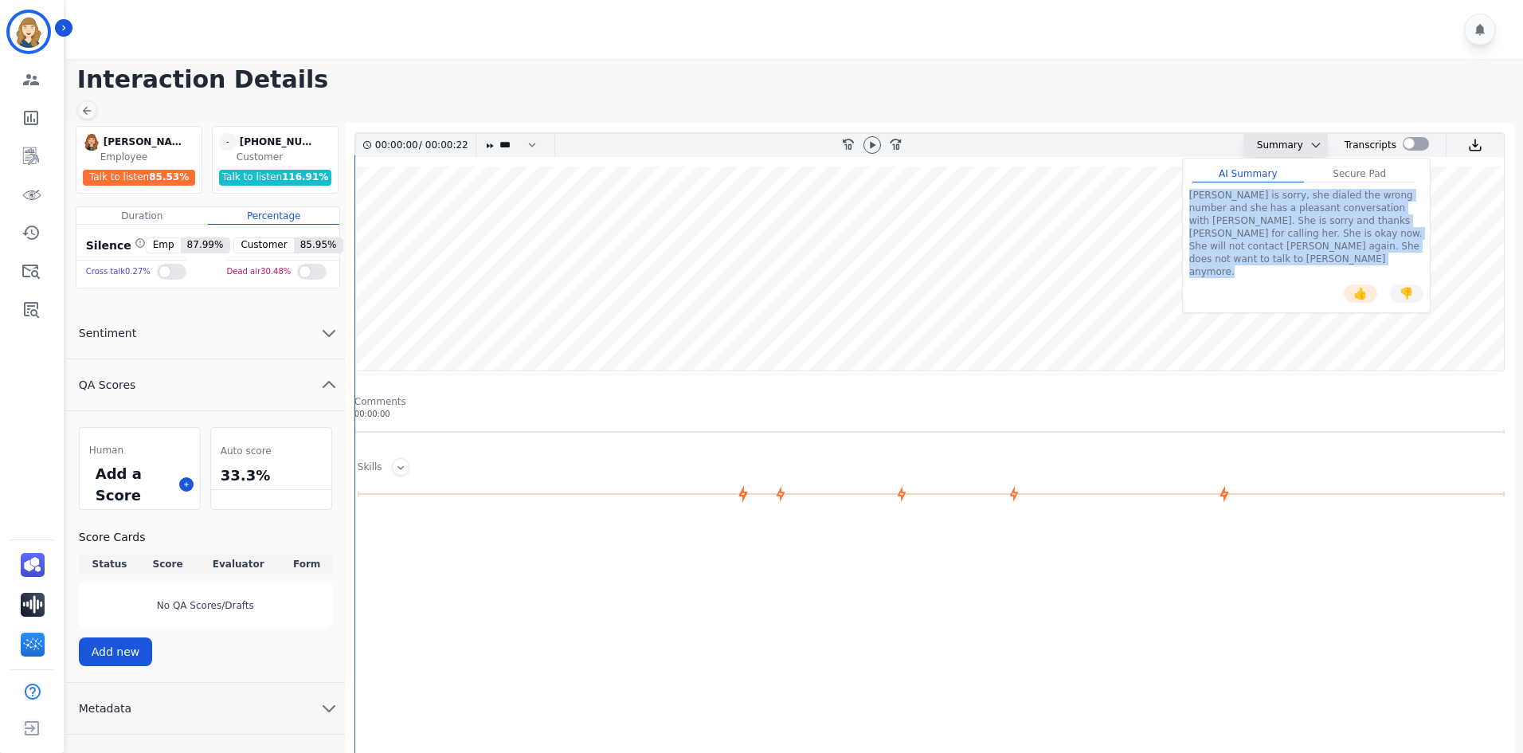
drag, startPoint x: 1187, startPoint y: 190, endPoint x: 1195, endPoint y: 221, distance: 32.1
click at [1195, 221] on div "[PERSON_NAME] is sorry, she dialed the wrong number and she has a pleasant conv…" at bounding box center [1306, 245] width 247 height 127
click at [1230, 231] on div "[PERSON_NAME] is sorry, she dialed the wrong number and she has a pleasant conv…" at bounding box center [1306, 233] width 234 height 89
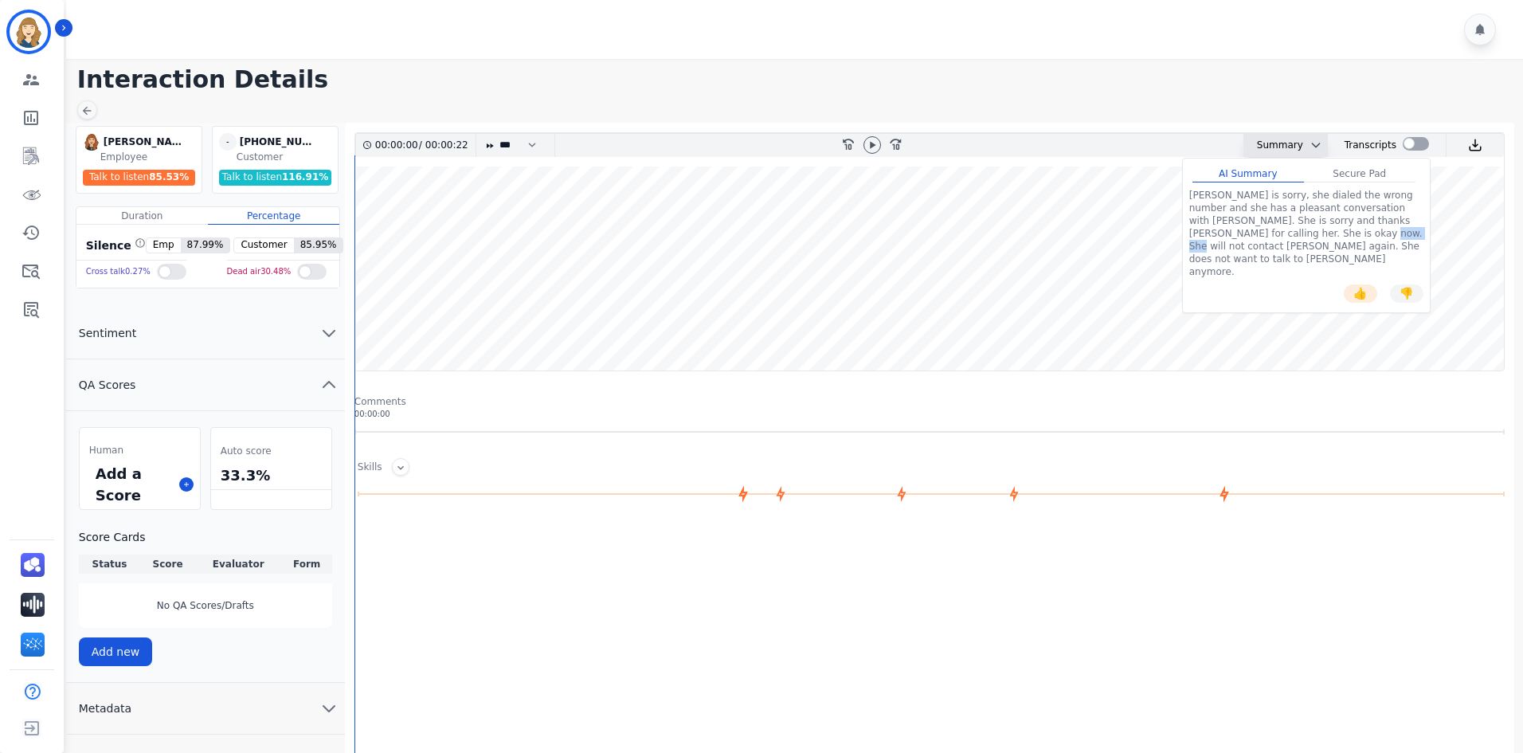
click at [1230, 231] on div "[PERSON_NAME] is sorry, she dialed the wrong number and she has a pleasant conv…" at bounding box center [1306, 233] width 234 height 89
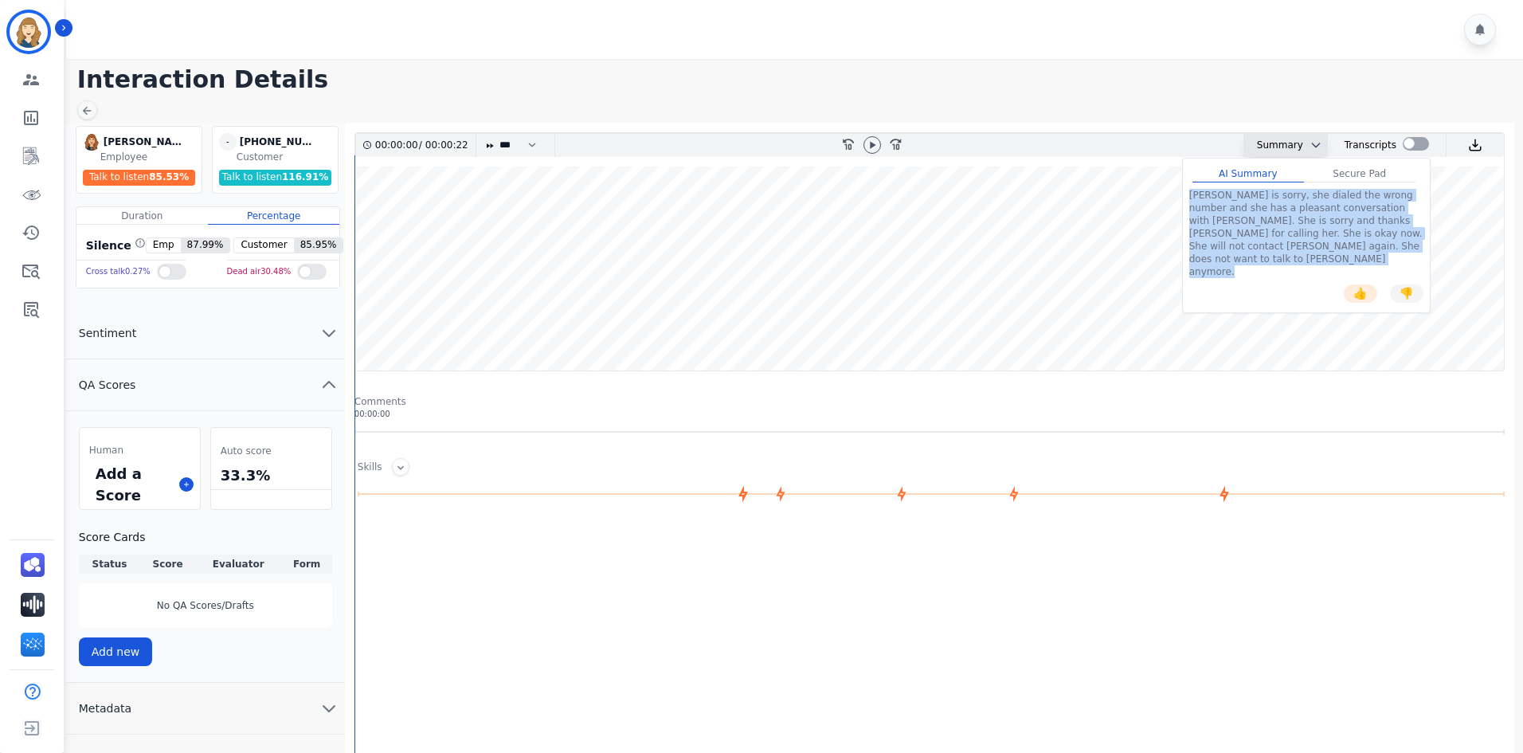
click at [1230, 231] on div "[PERSON_NAME] is sorry, she dialed the wrong number and she has a pleasant conv…" at bounding box center [1306, 233] width 234 height 89
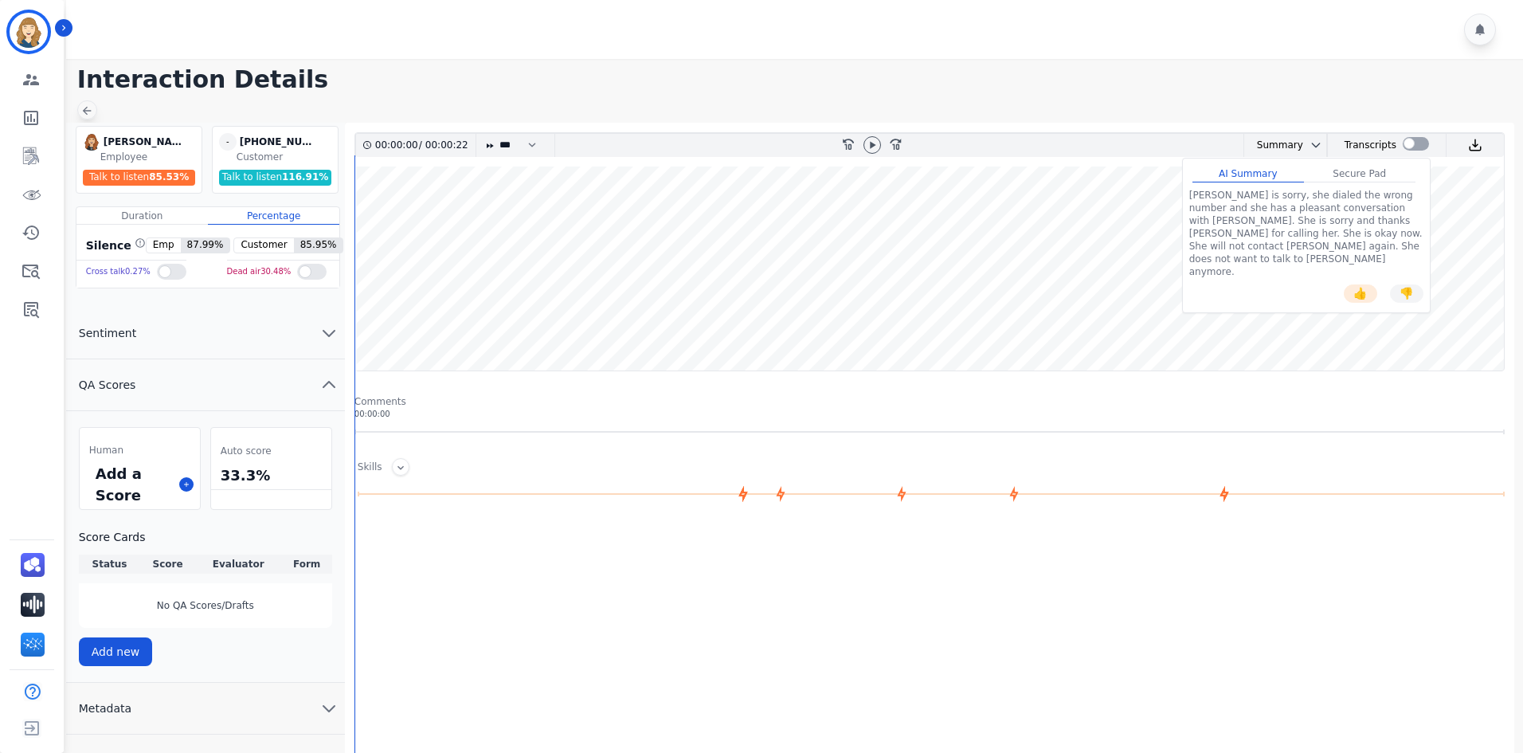
click at [92, 112] on icon at bounding box center [86, 110] width 13 height 13
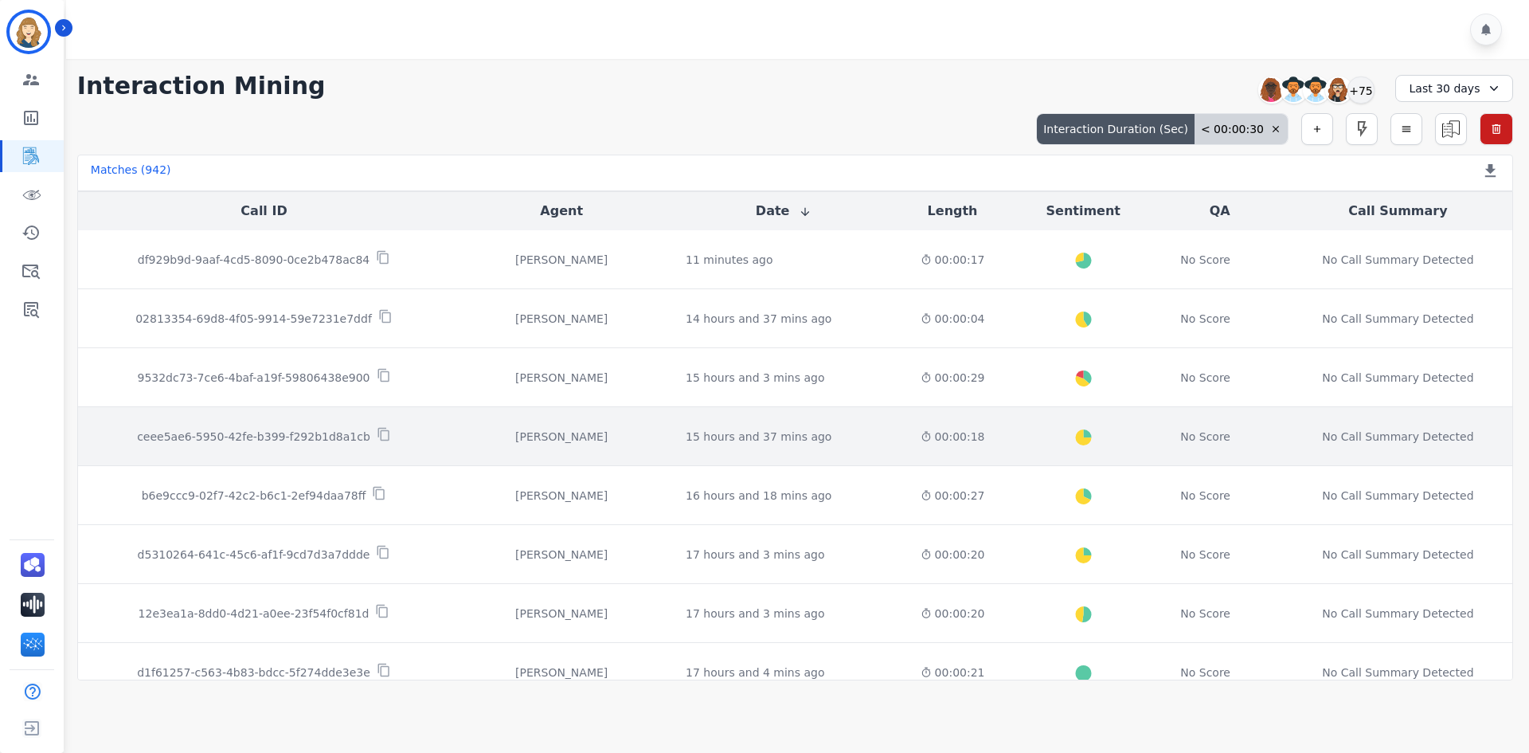
drag, startPoint x: 41, startPoint y: 445, endPoint x: 118, endPoint y: 428, distance: 79.2
click at [41, 445] on div "[PERSON_NAME] ID: [PERSON_NAME] Engagement Team Metrics Interaction Mining Virt…" at bounding box center [32, 376] width 64 height 753
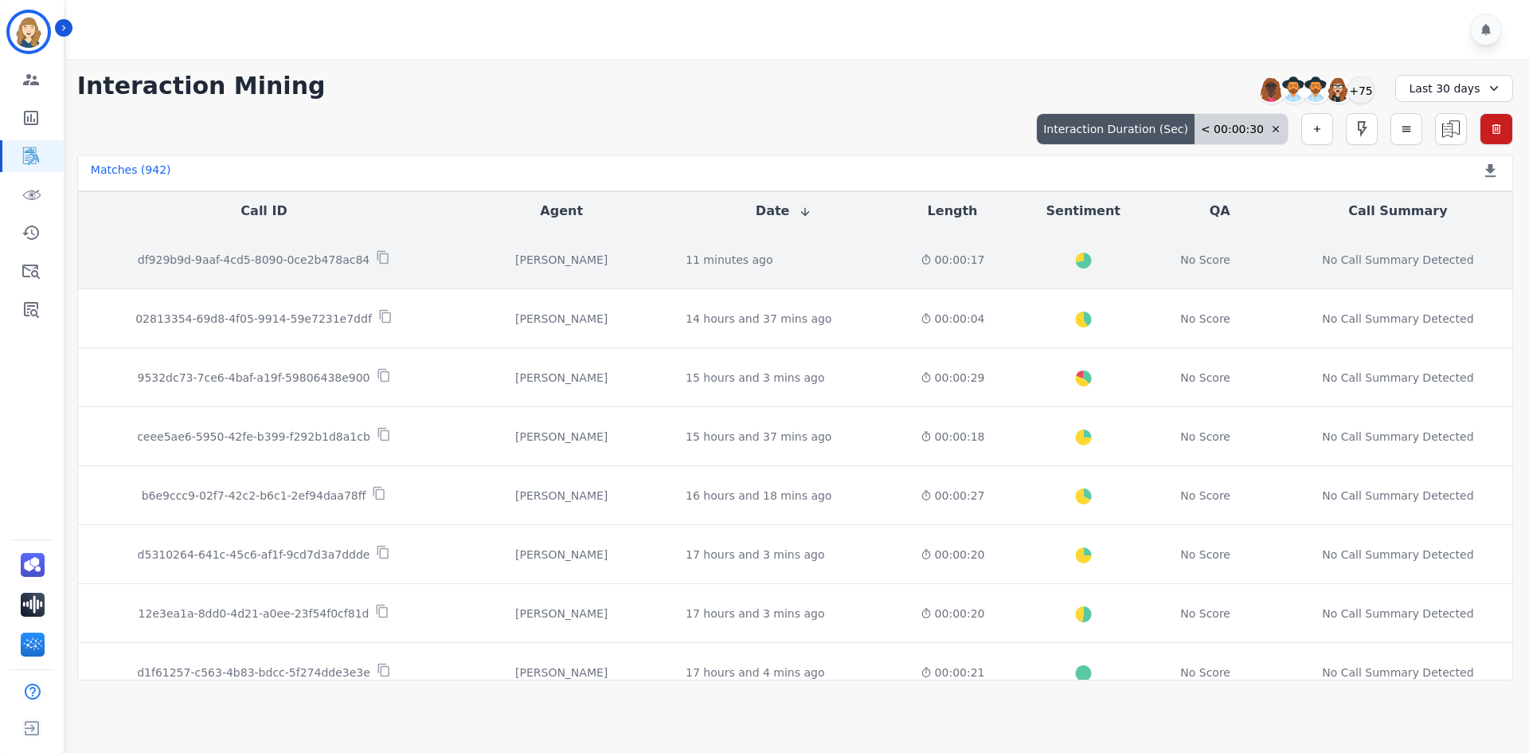
click at [969, 268] on td "00:00:17" at bounding box center [952, 259] width 116 height 59
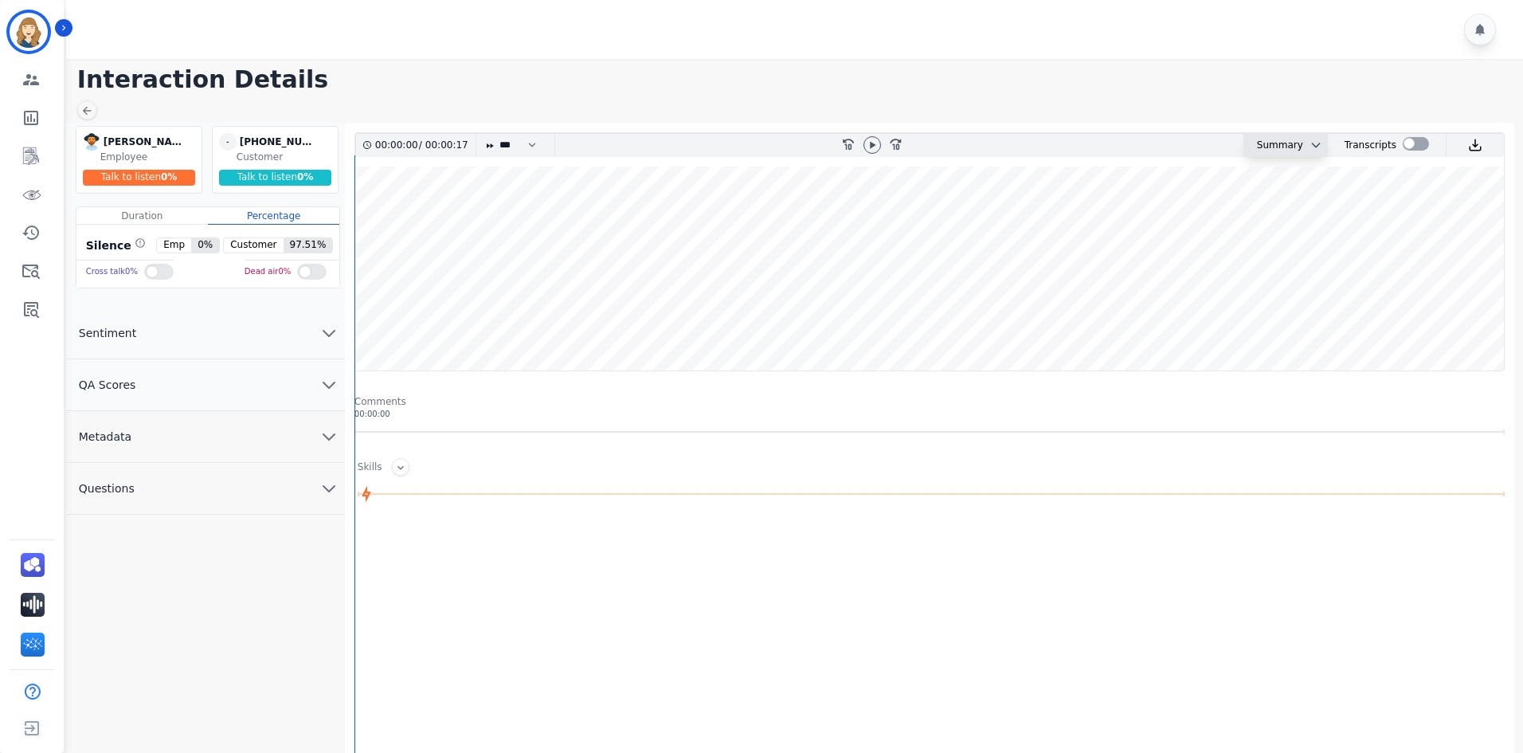
click at [1281, 145] on div "Summary" at bounding box center [1273, 145] width 59 height 23
click at [1309, 144] on icon "chevron down" at bounding box center [1315, 145] width 13 height 13
drag, startPoint x: 37, startPoint y: 313, endPoint x: 33, endPoint y: 299, distance: 14.1
click at [37, 313] on icon "Sidebar" at bounding box center [31, 308] width 19 height 19
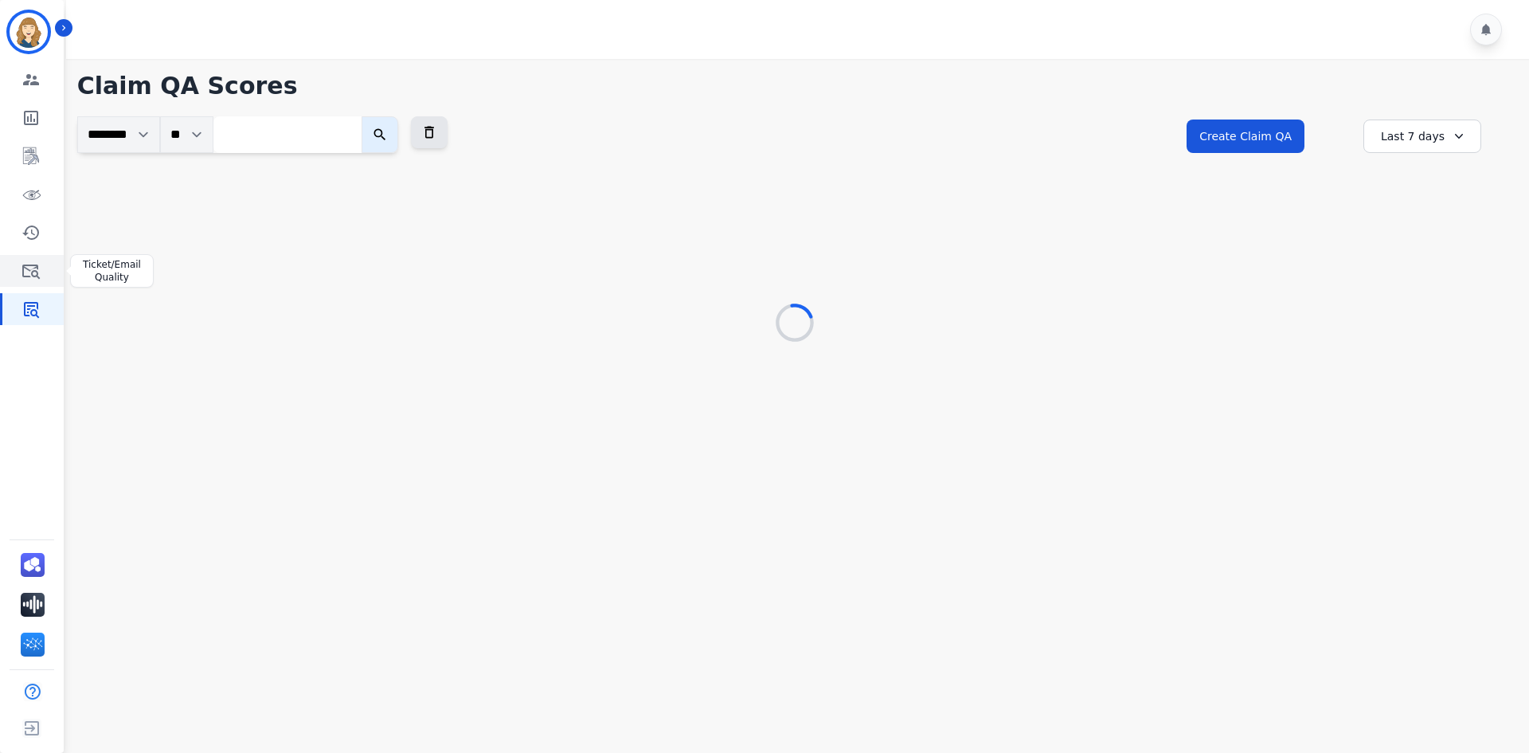
click at [29, 278] on icon "Sidebar" at bounding box center [31, 270] width 19 height 19
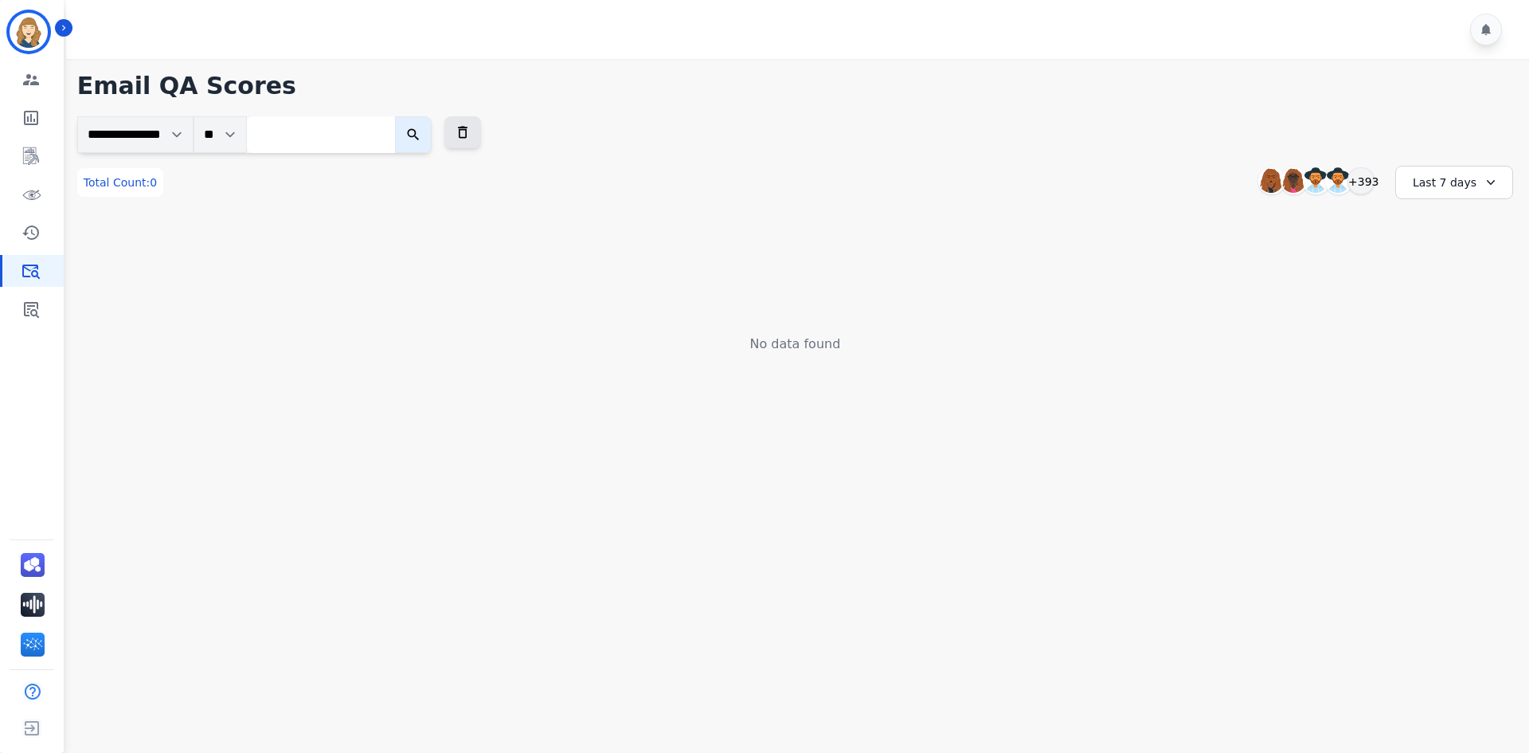
click at [320, 146] on input "search" at bounding box center [321, 134] width 148 height 37
paste input "**********"
type input "**********"
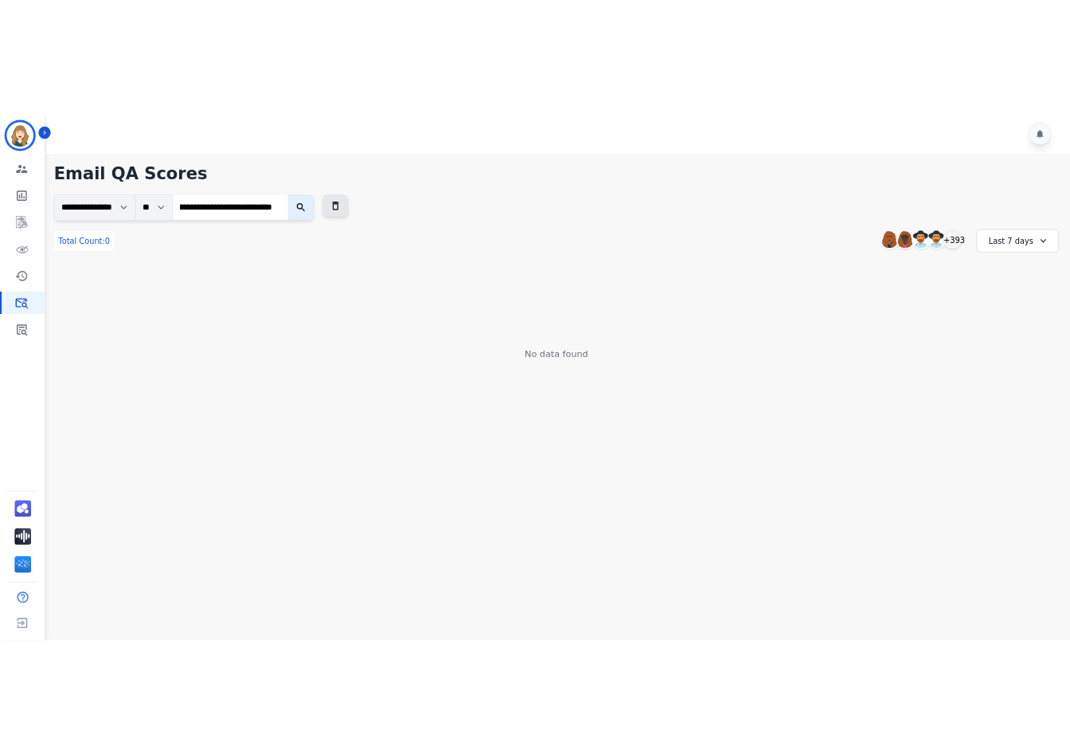
scroll to position [0, 0]
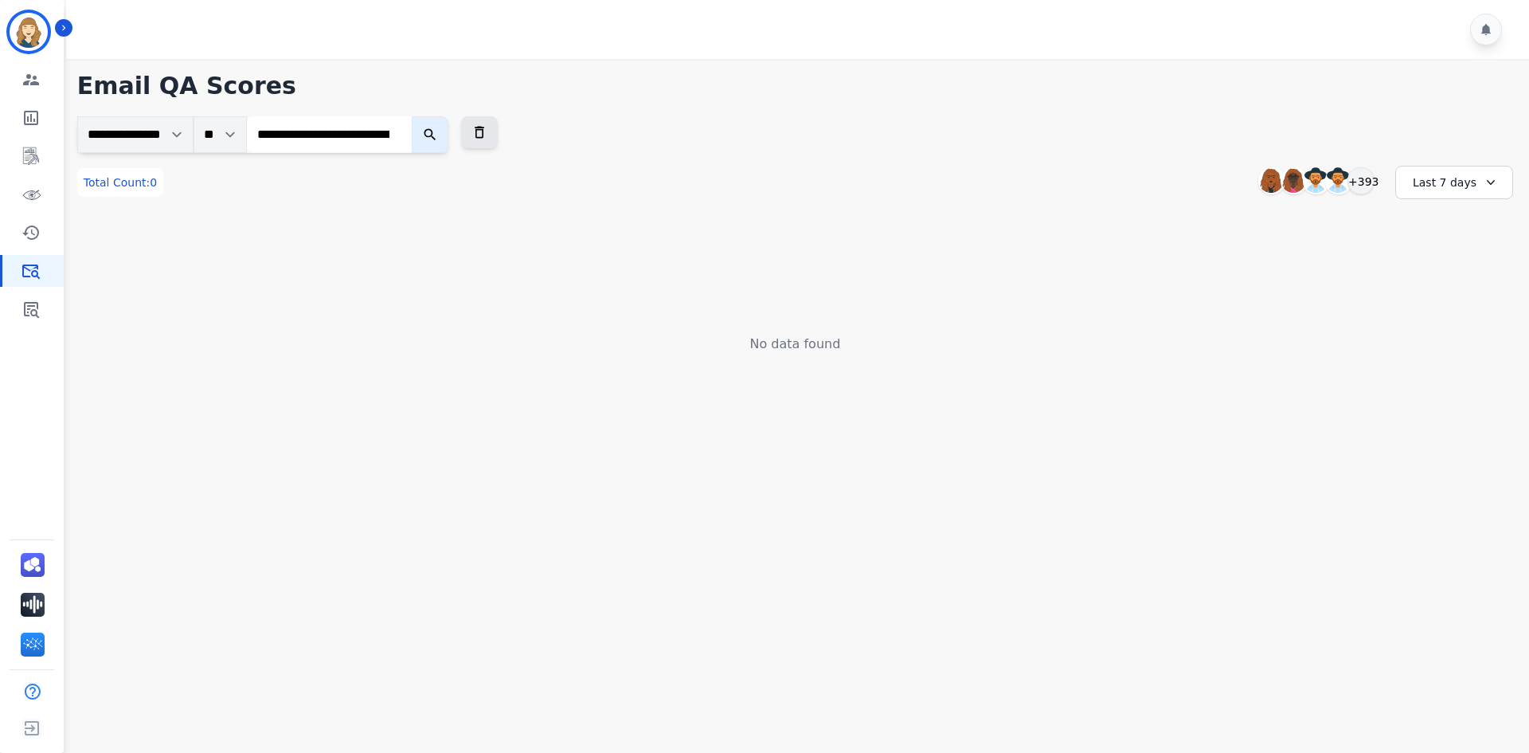
click at [437, 143] on button "submit" at bounding box center [430, 134] width 37 height 37
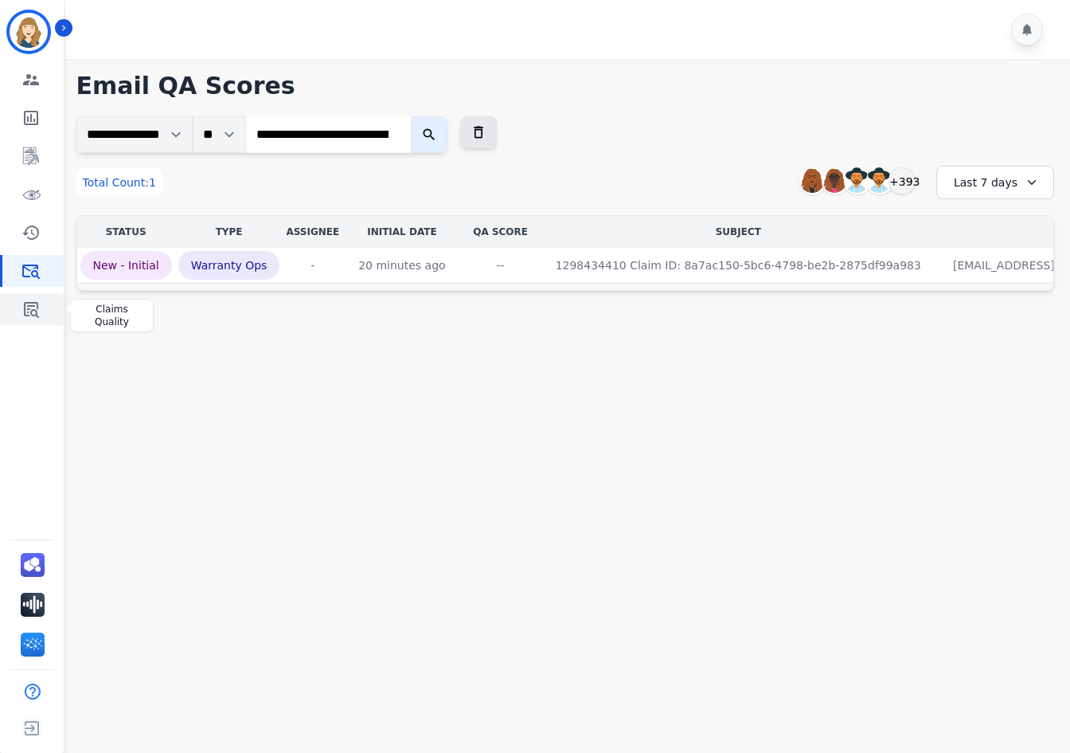
click at [25, 305] on icon "Sidebar" at bounding box center [31, 310] width 15 height 16
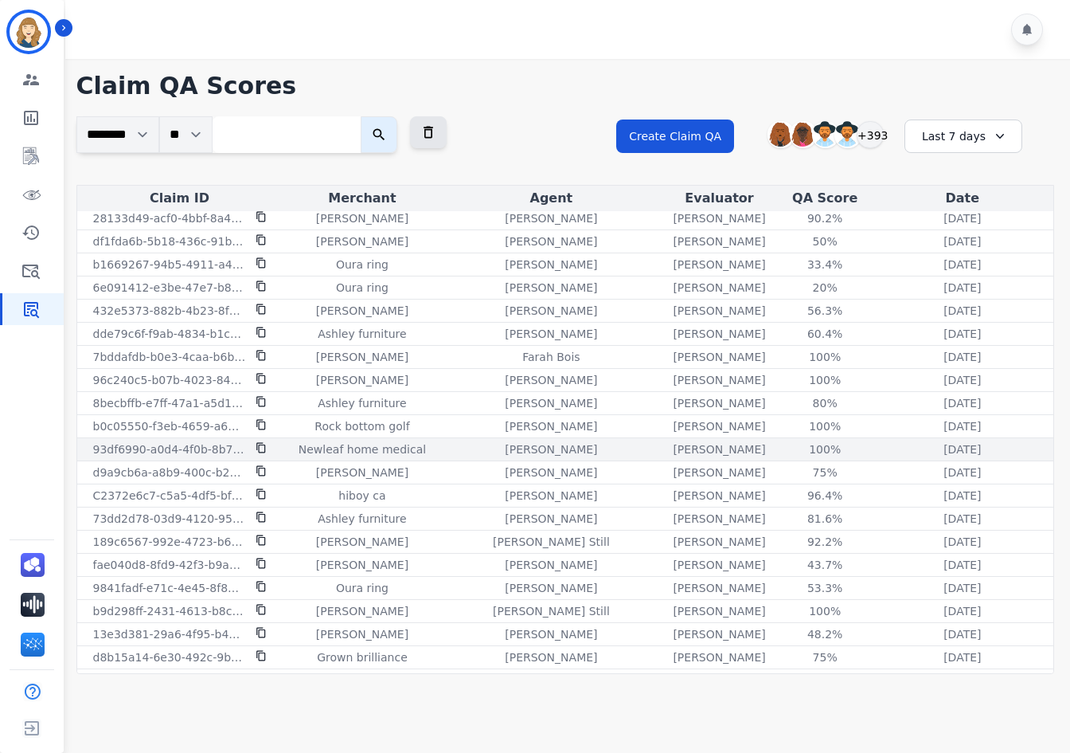
scroll to position [1339, 0]
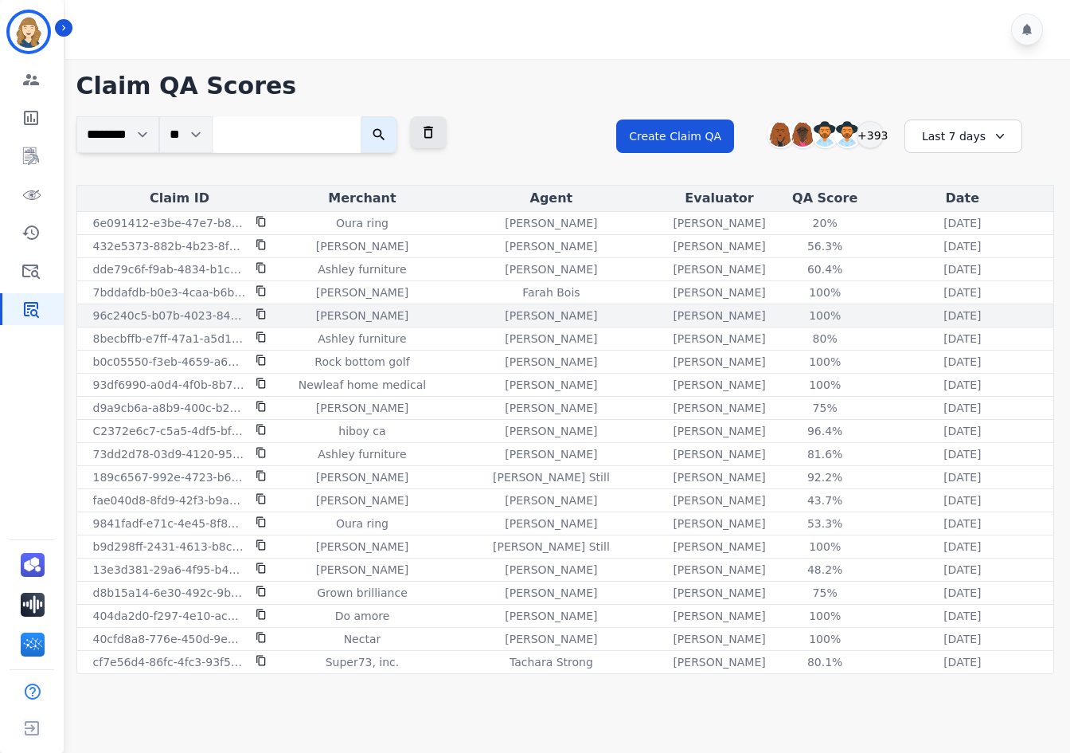
click at [256, 313] on icon at bounding box center [261, 313] width 11 height 11
click at [266, 133] on input "search" at bounding box center [287, 134] width 148 height 37
paste input "**********"
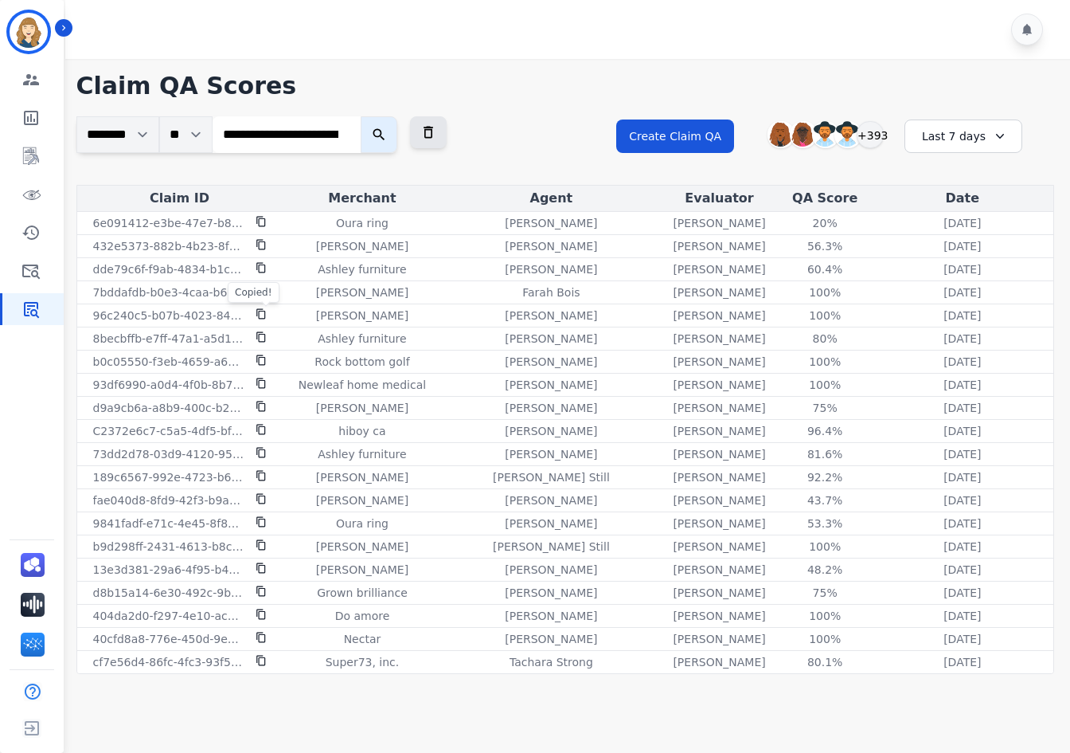
scroll to position [0, 105]
type input "**********"
click at [397, 136] on icon "submit" at bounding box center [396, 135] width 16 height 16
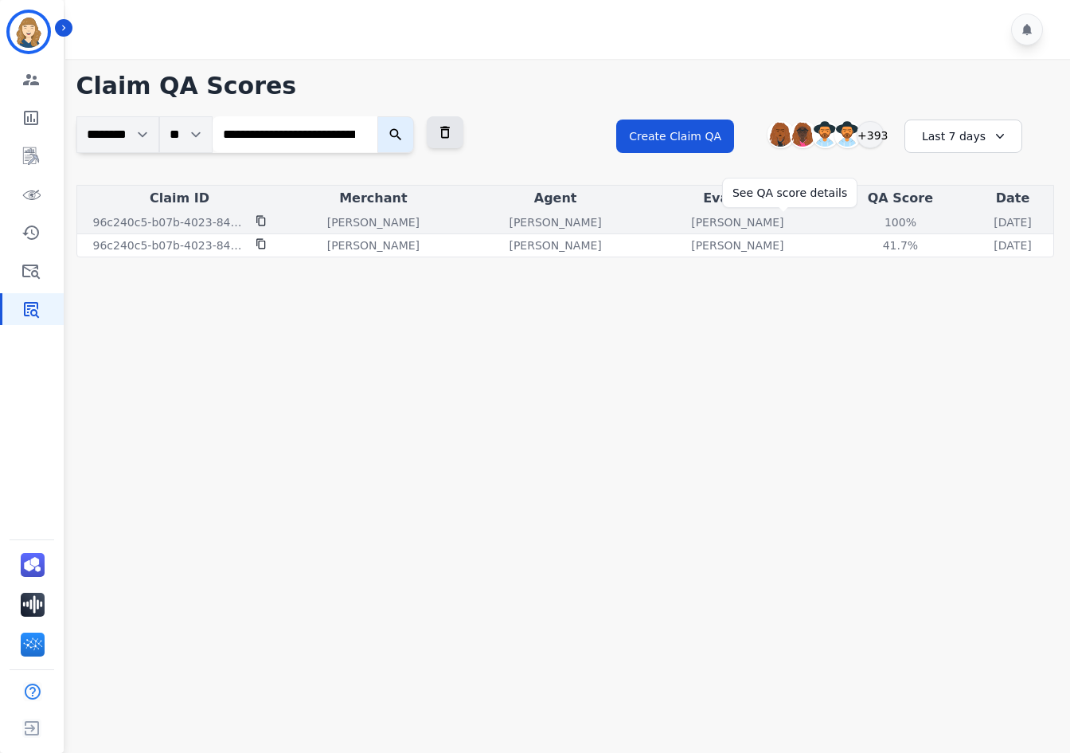
click at [865, 227] on div "100%" at bounding box center [901, 222] width 72 height 16
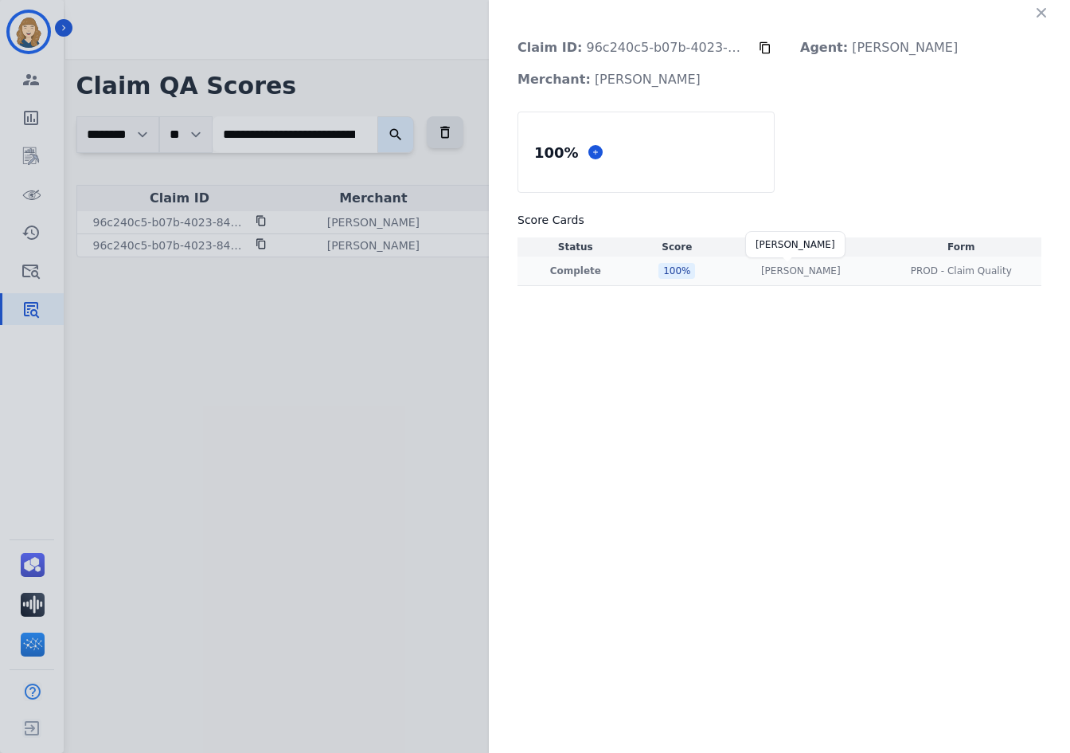
click at [786, 269] on p "[PERSON_NAME]" at bounding box center [801, 270] width 80 height 13
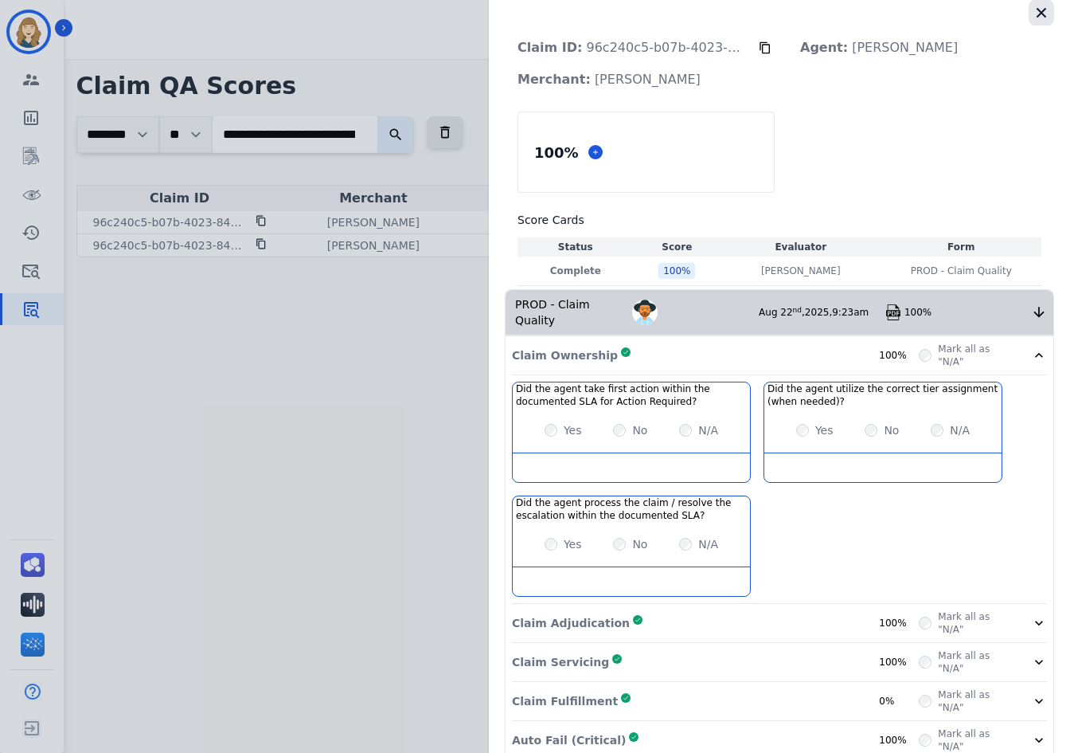
click at [1040, 12] on icon "button" at bounding box center [1042, 13] width 16 height 16
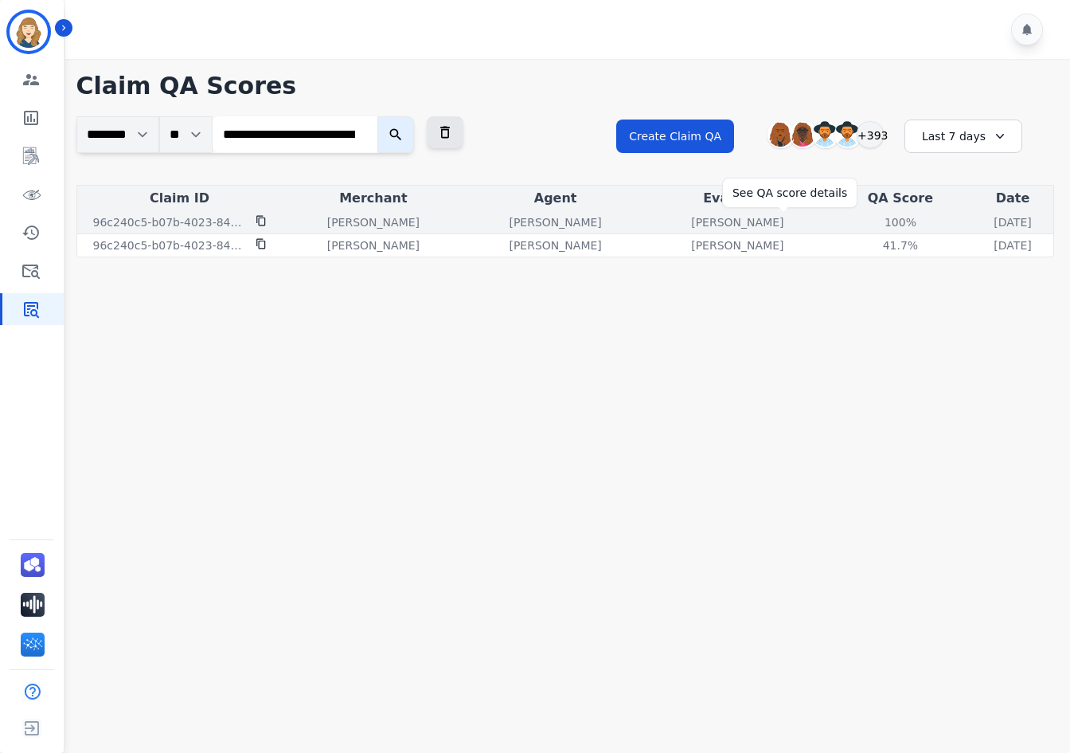
click at [865, 220] on div "100%" at bounding box center [901, 222] width 72 height 16
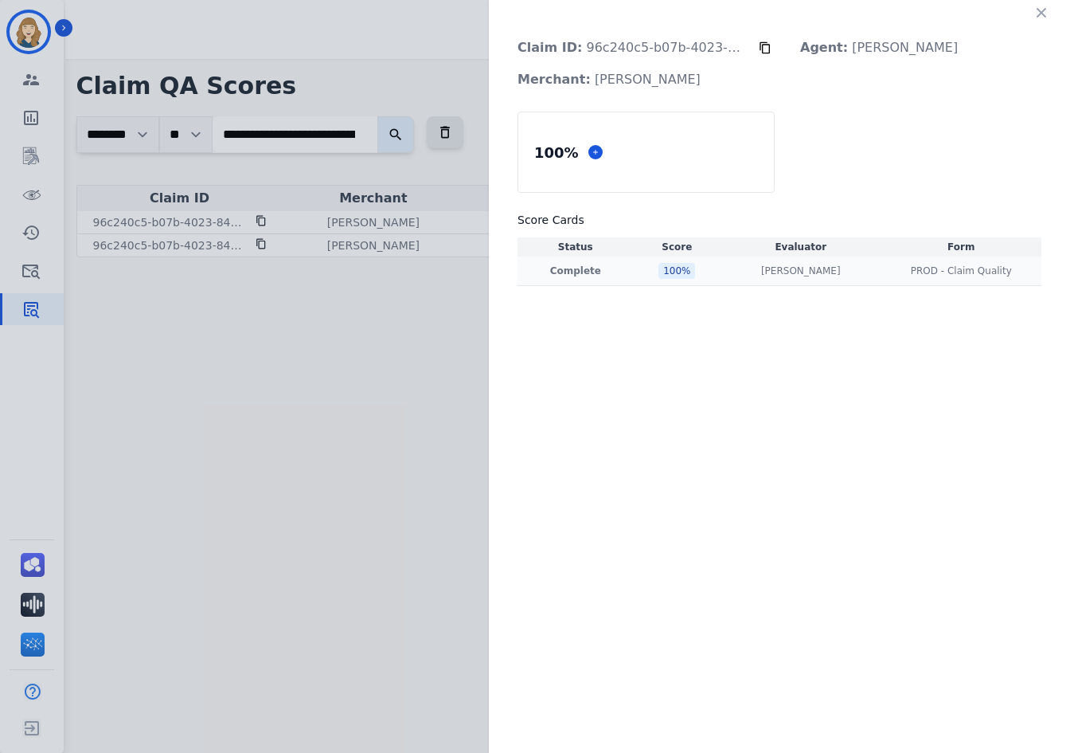
click at [573, 270] on p "Complete" at bounding box center [576, 270] width 110 height 13
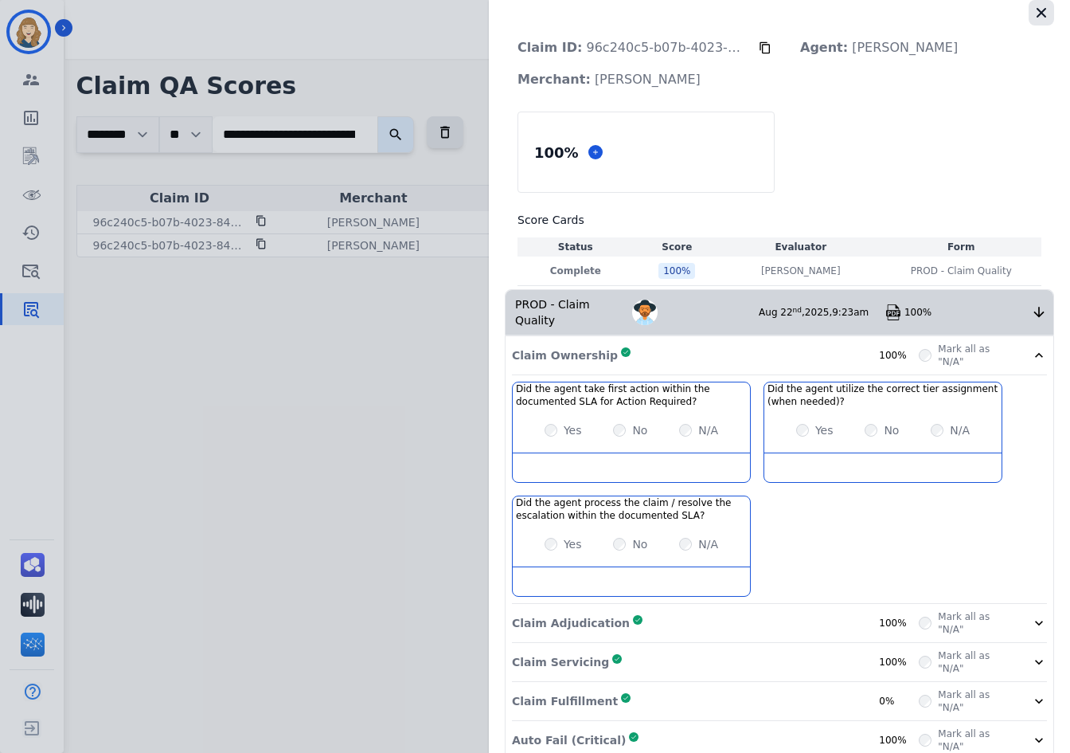
click at [1038, 14] on icon "button" at bounding box center [1042, 13] width 10 height 10
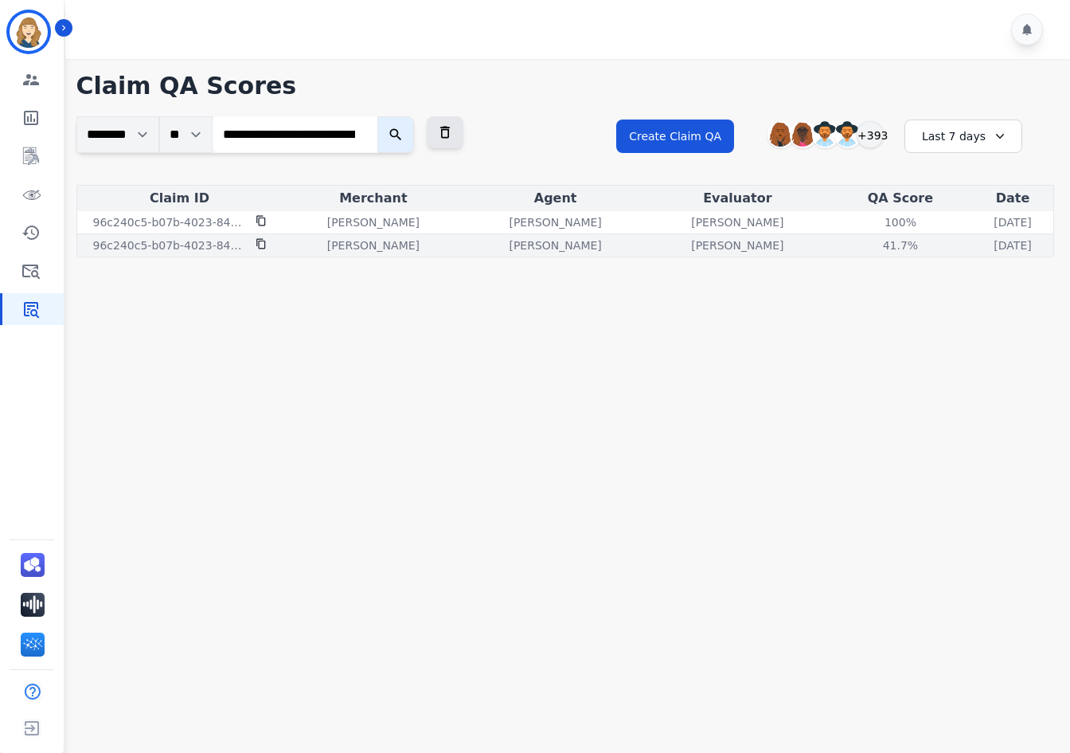
click at [341, 242] on p "[PERSON_NAME]" at bounding box center [373, 245] width 92 height 16
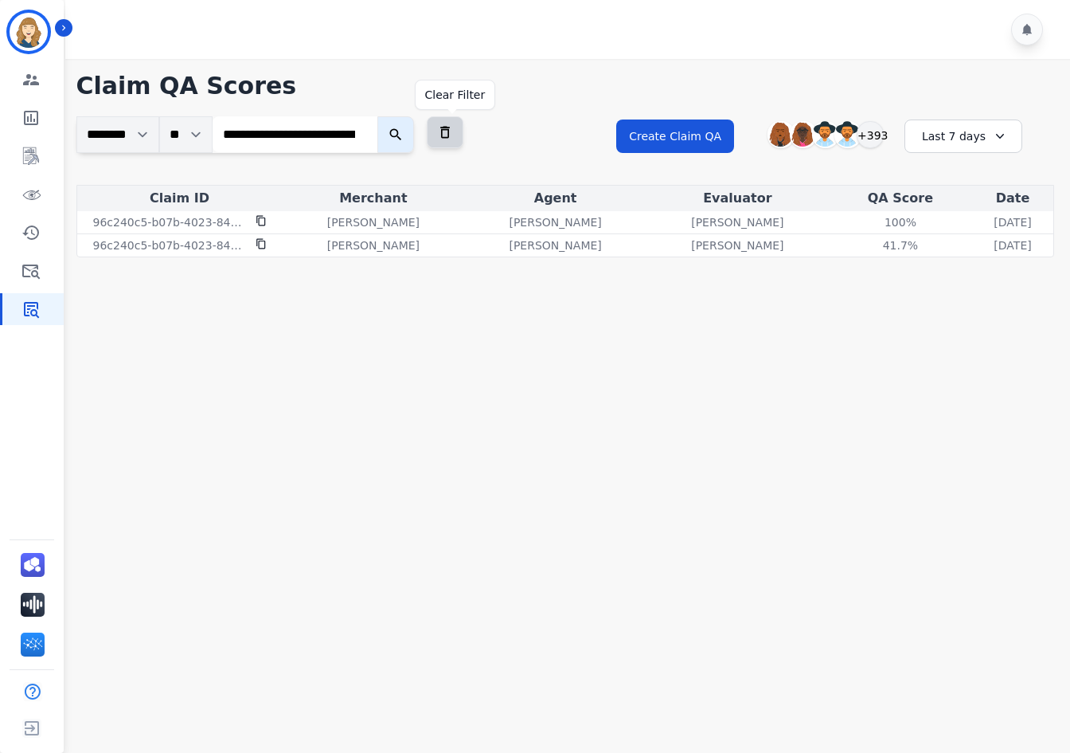
click at [453, 128] on icon at bounding box center [445, 132] width 16 height 16
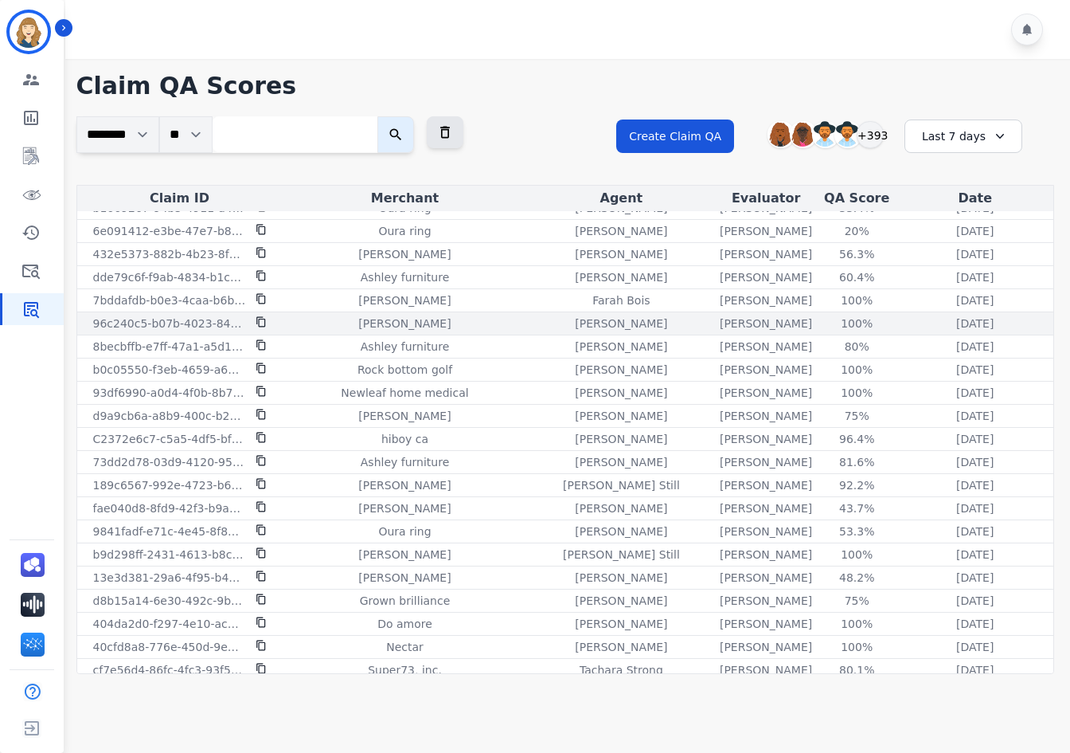
scroll to position [1708, 0]
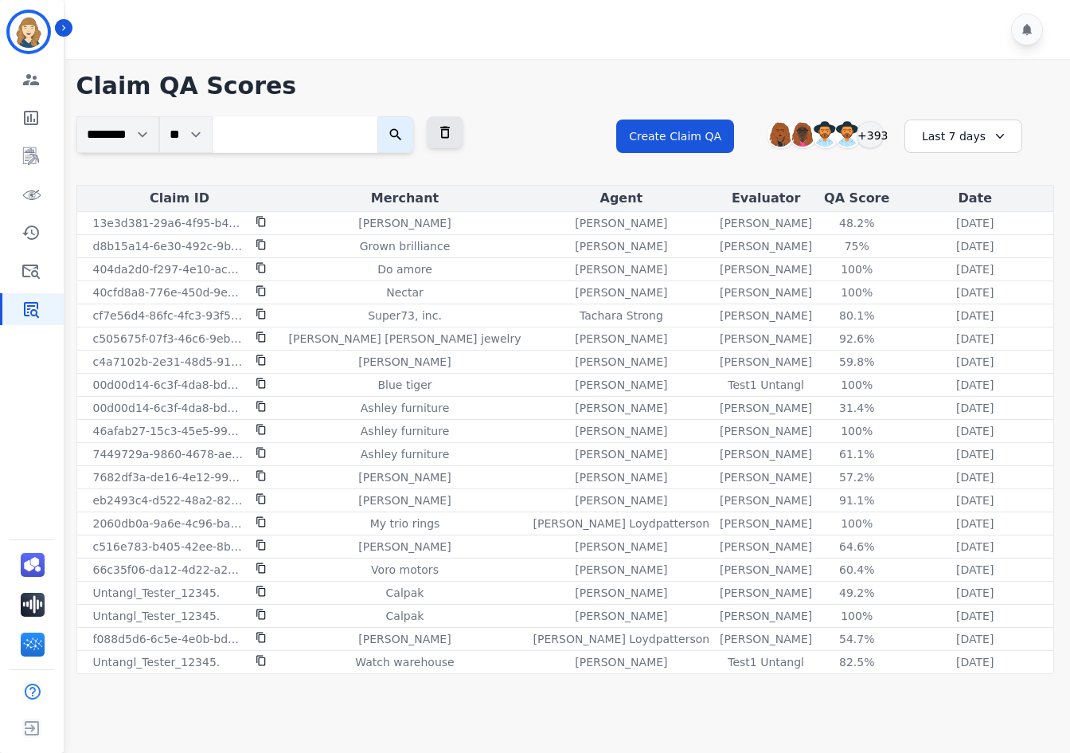
click at [276, 141] on input "search" at bounding box center [295, 134] width 165 height 36
paste input "**********"
type input "**********"
paste input "**********"
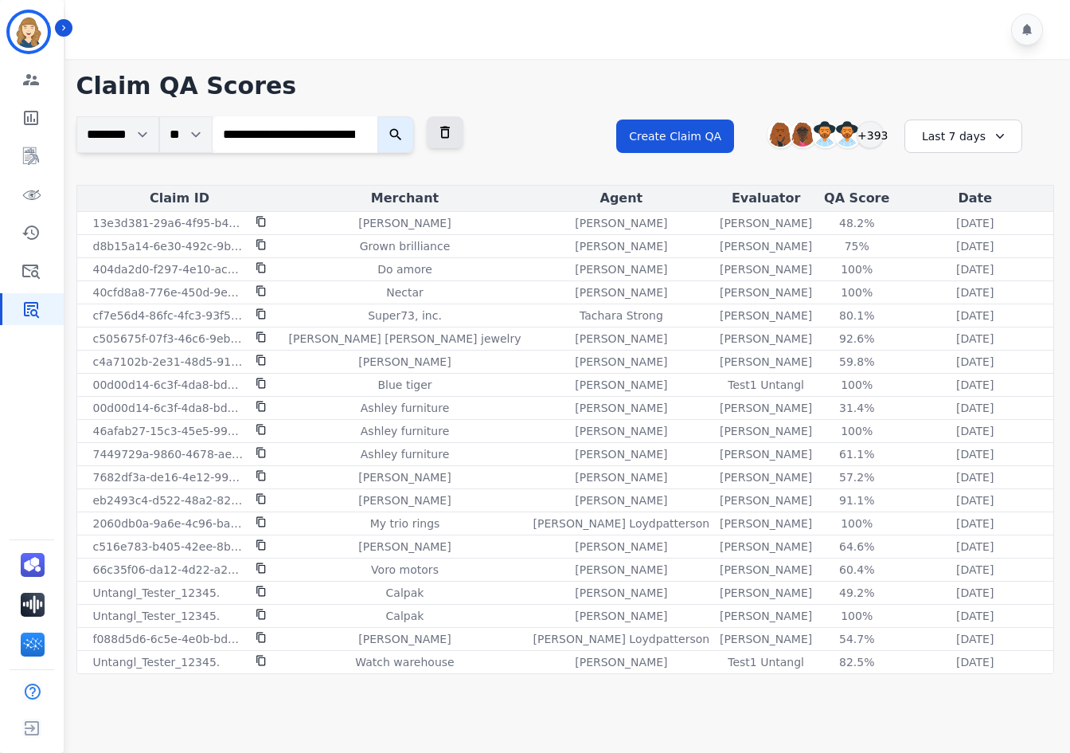
scroll to position [0, 106]
type input "**********"
click at [400, 139] on icon "submit" at bounding box center [396, 135] width 16 height 16
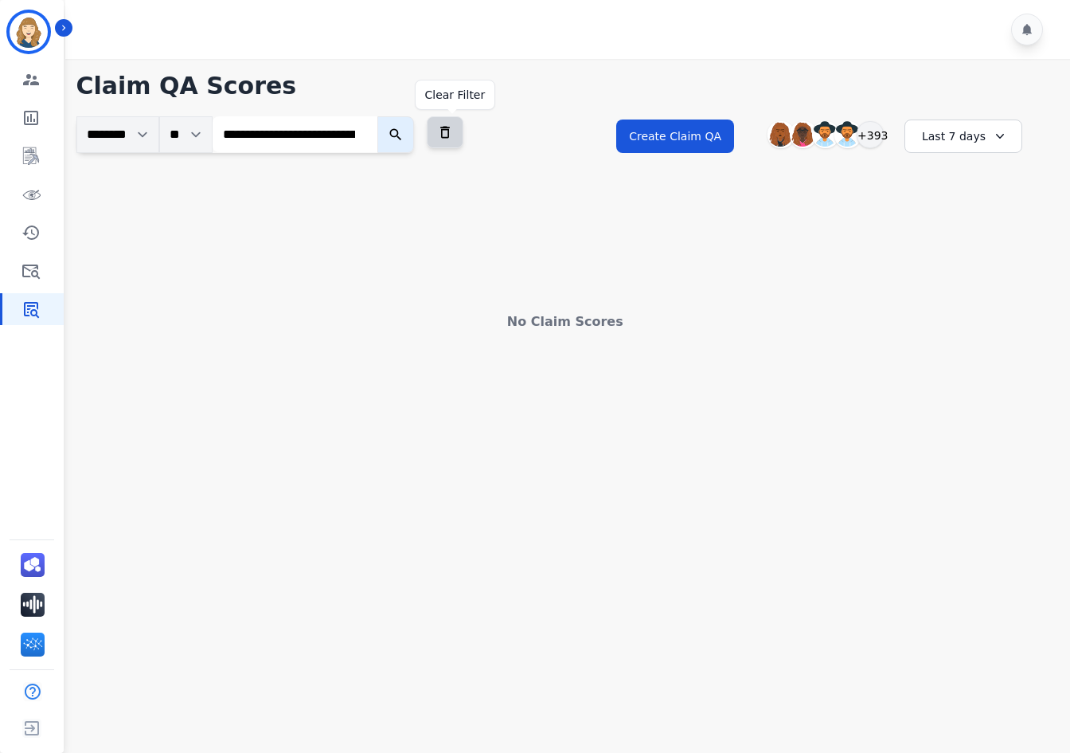
click at [449, 138] on icon at bounding box center [445, 132] width 16 height 16
click at [310, 141] on input "search" at bounding box center [295, 134] width 165 height 36
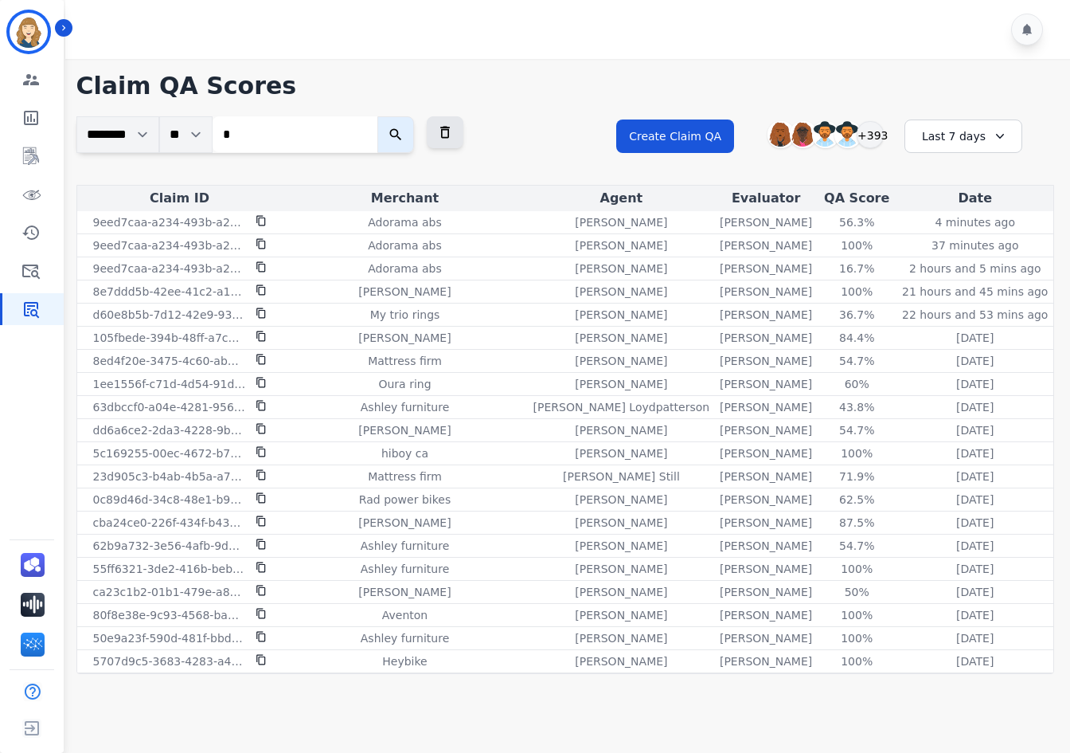
paste input "**********"
type input "**********"
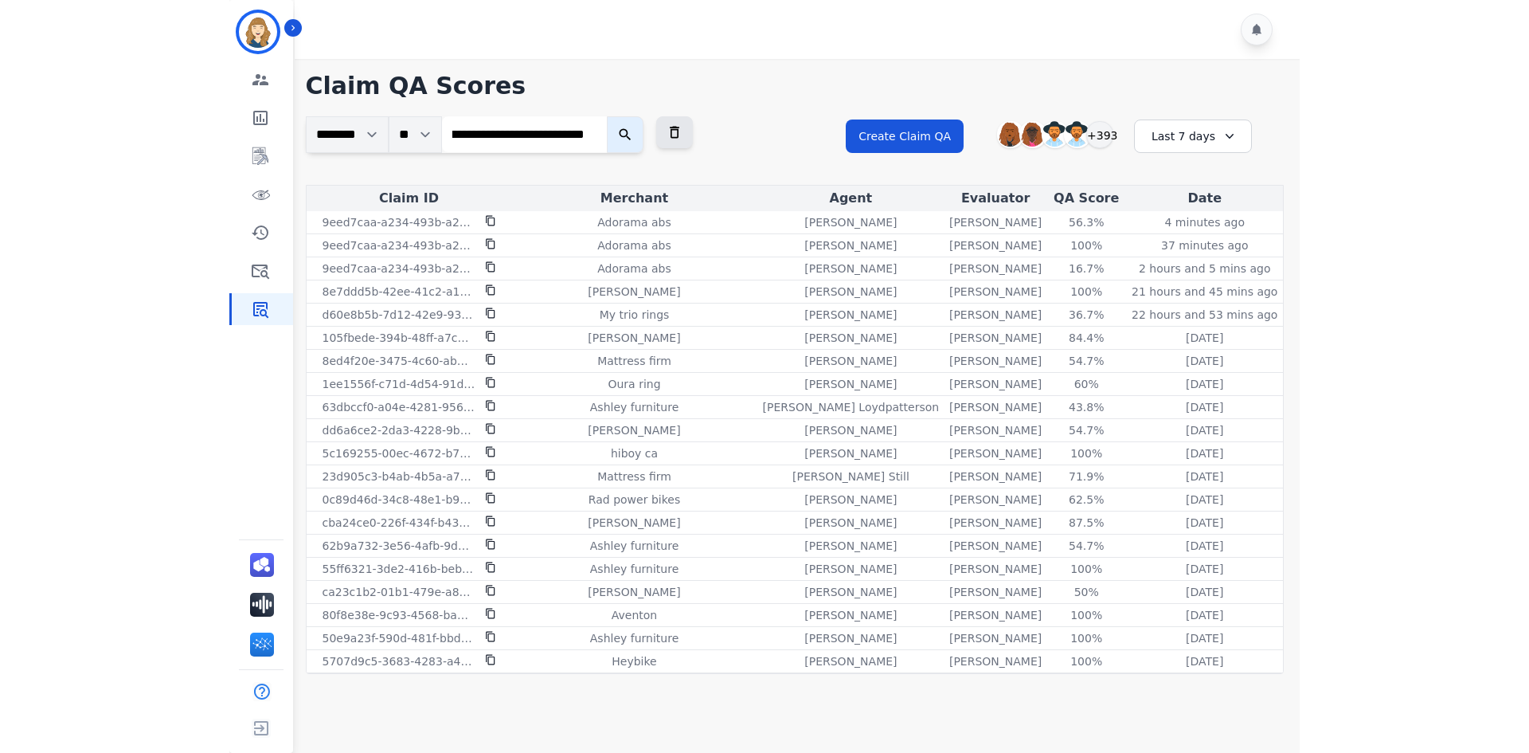
scroll to position [0, 0]
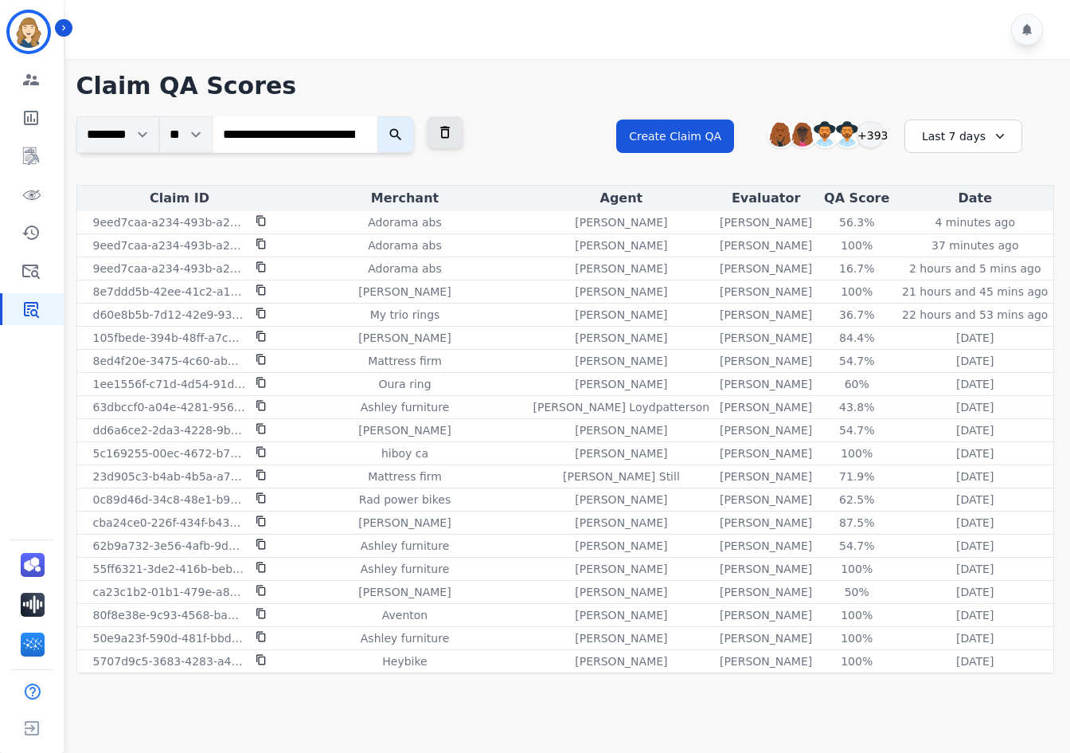
click at [397, 136] on icon "submit" at bounding box center [396, 135] width 16 height 16
